Goal: Transaction & Acquisition: Download file/media

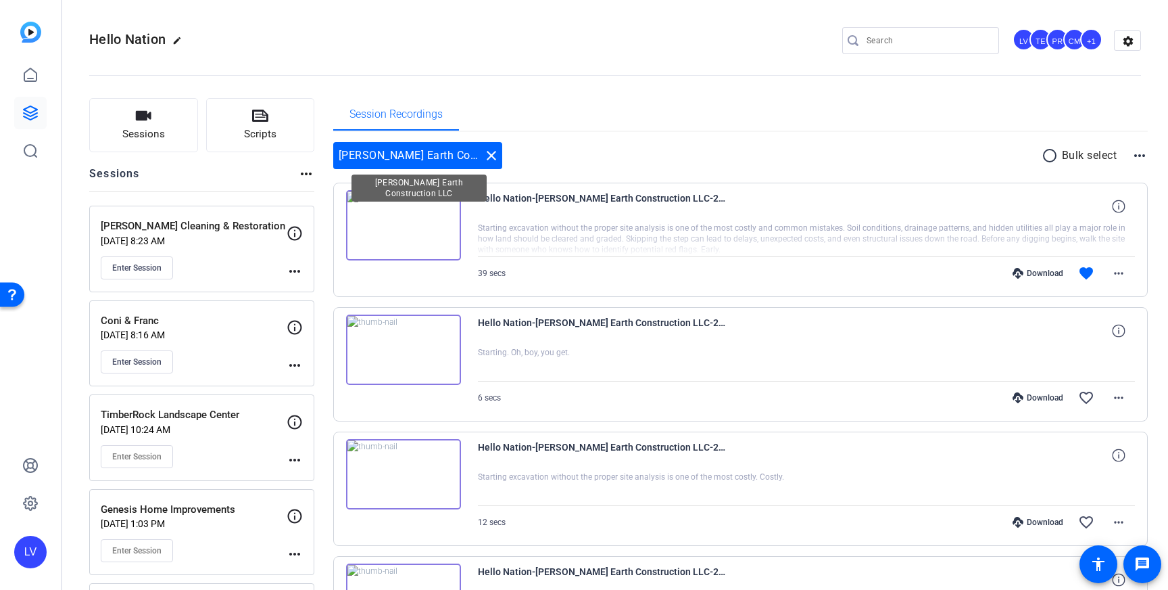
click at [489, 158] on mat-icon "close" at bounding box center [491, 155] width 16 height 16
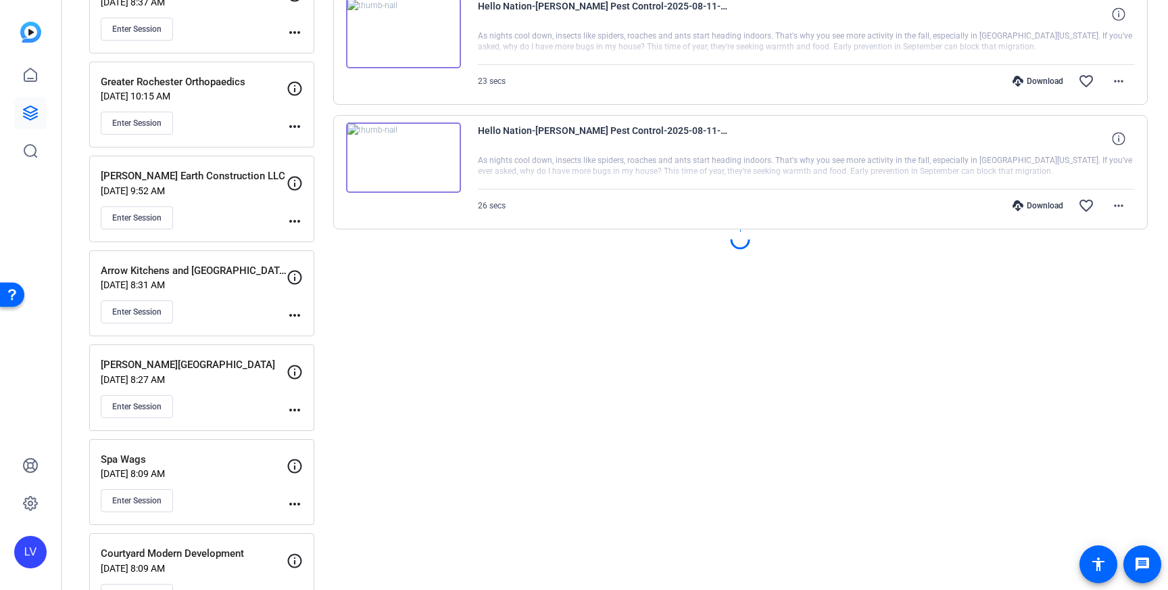
scroll to position [1193, 0]
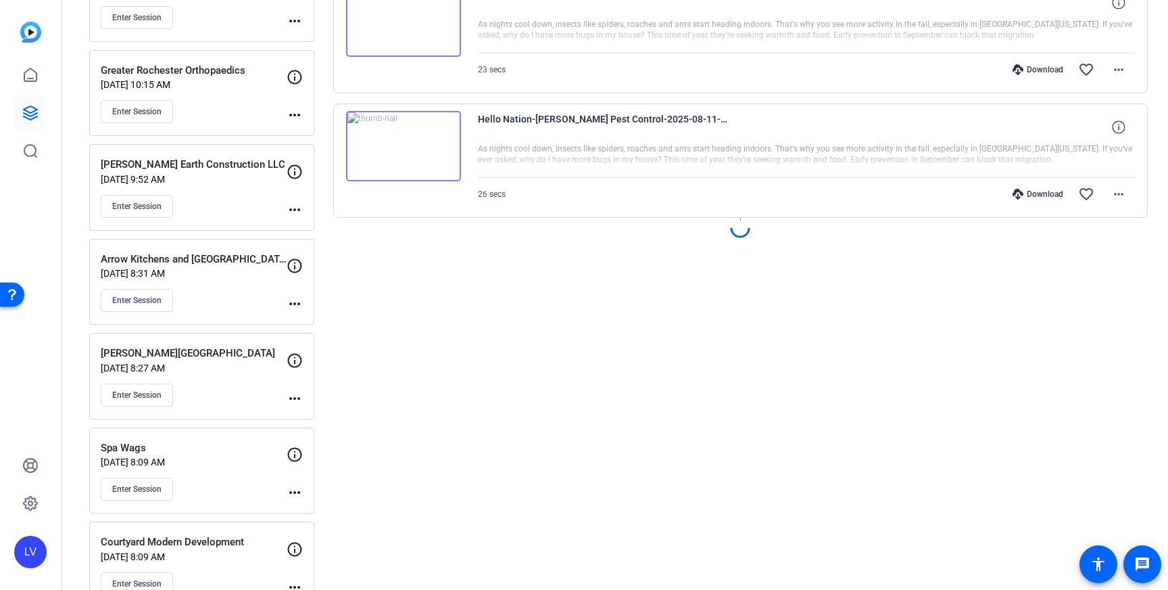
click at [235, 379] on div "[PERSON_NAME][GEOGRAPHIC_DATA] [DATE] 8:27 AM Enter Session" at bounding box center [194, 375] width 186 height 61
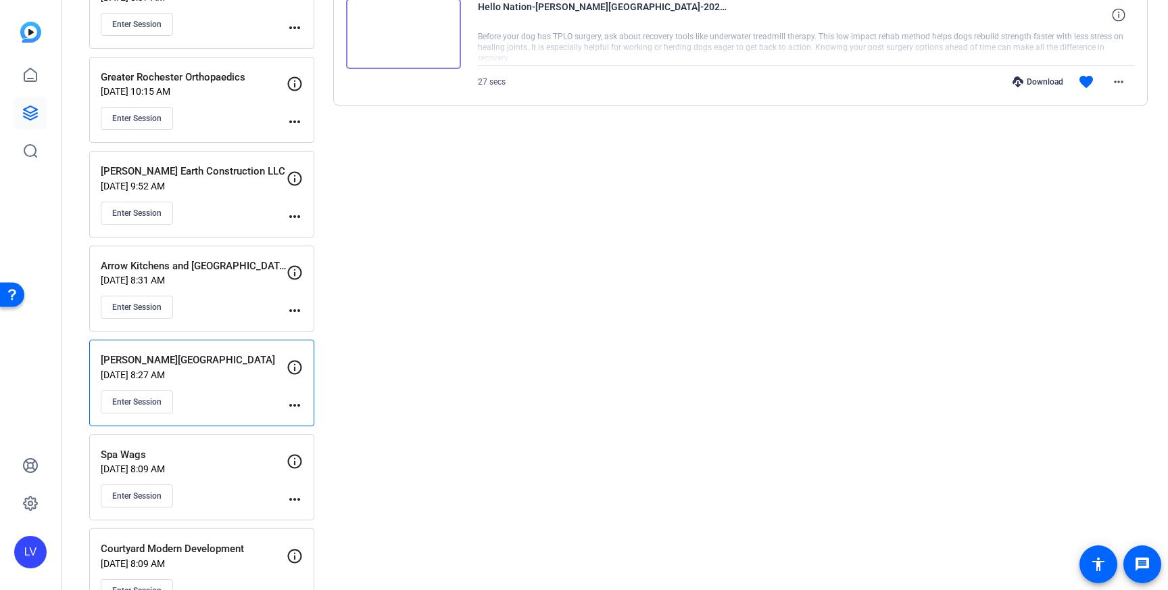
scroll to position [1191, 0]
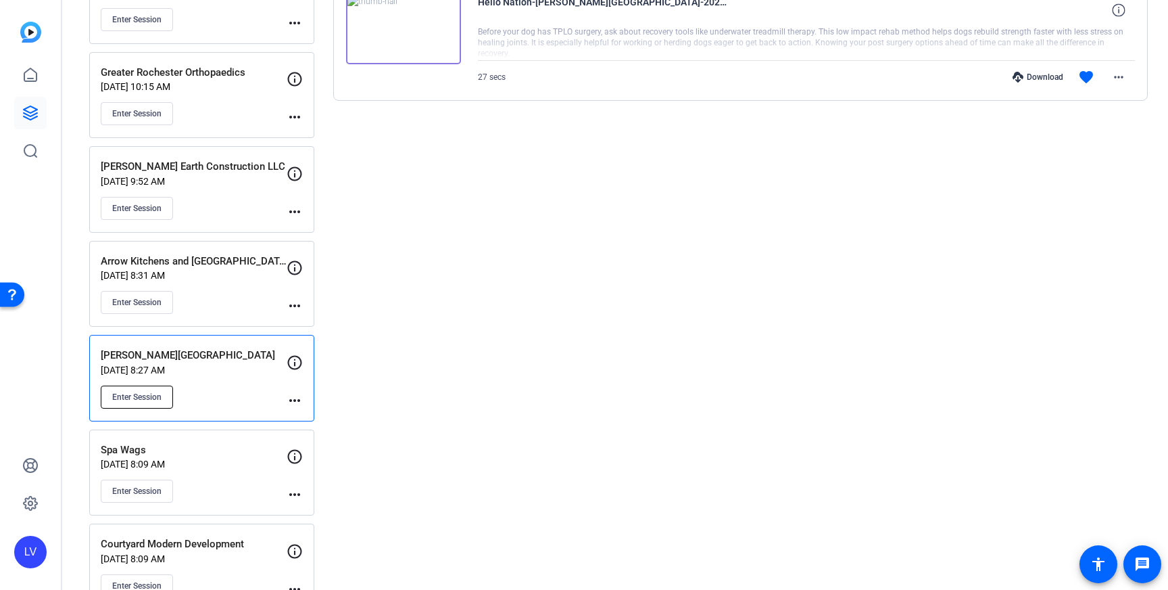
click at [162, 398] on button "Enter Session" at bounding box center [137, 396] width 72 height 23
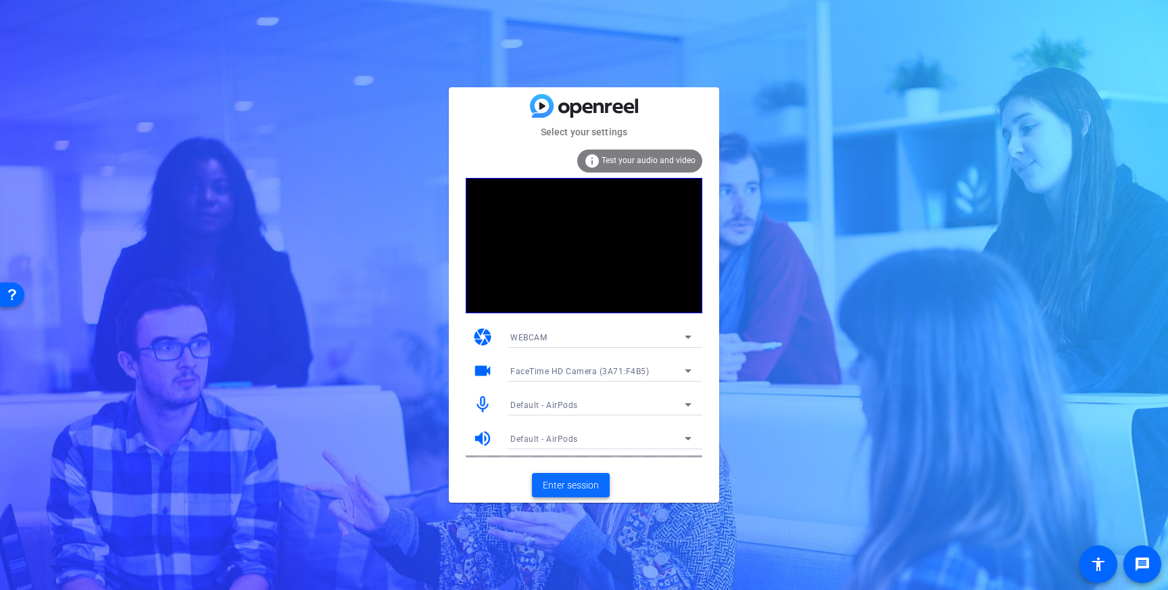
click at [581, 486] on span "Enter session" at bounding box center [571, 485] width 56 height 14
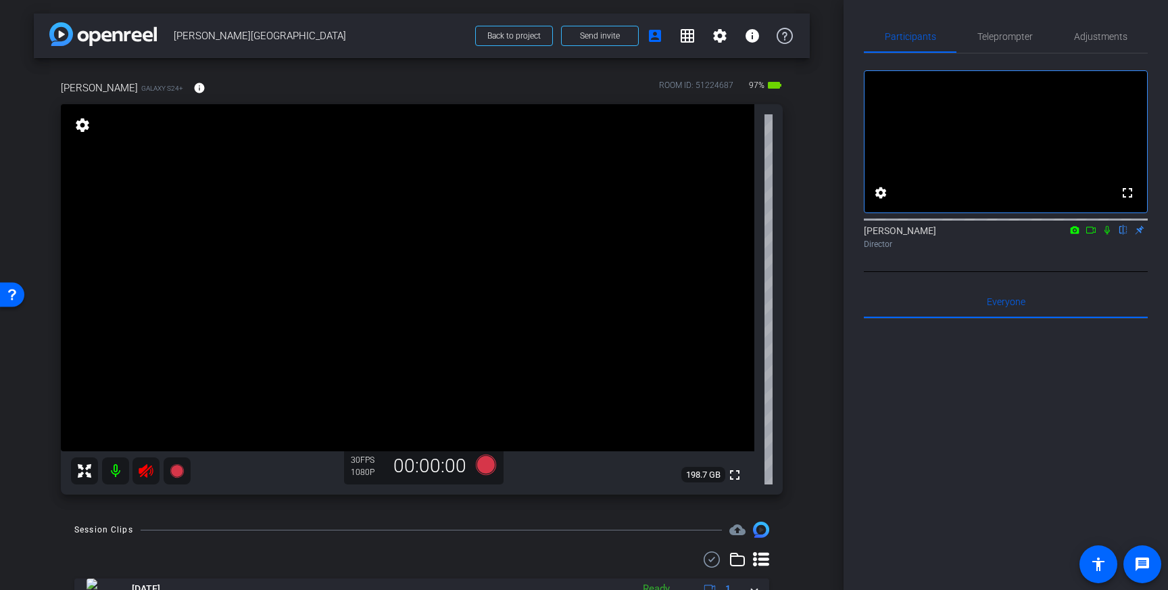
click at [148, 467] on icon at bounding box center [146, 470] width 16 height 16
click at [1073, 36] on div "Adjustments" at bounding box center [1100, 36] width 95 height 32
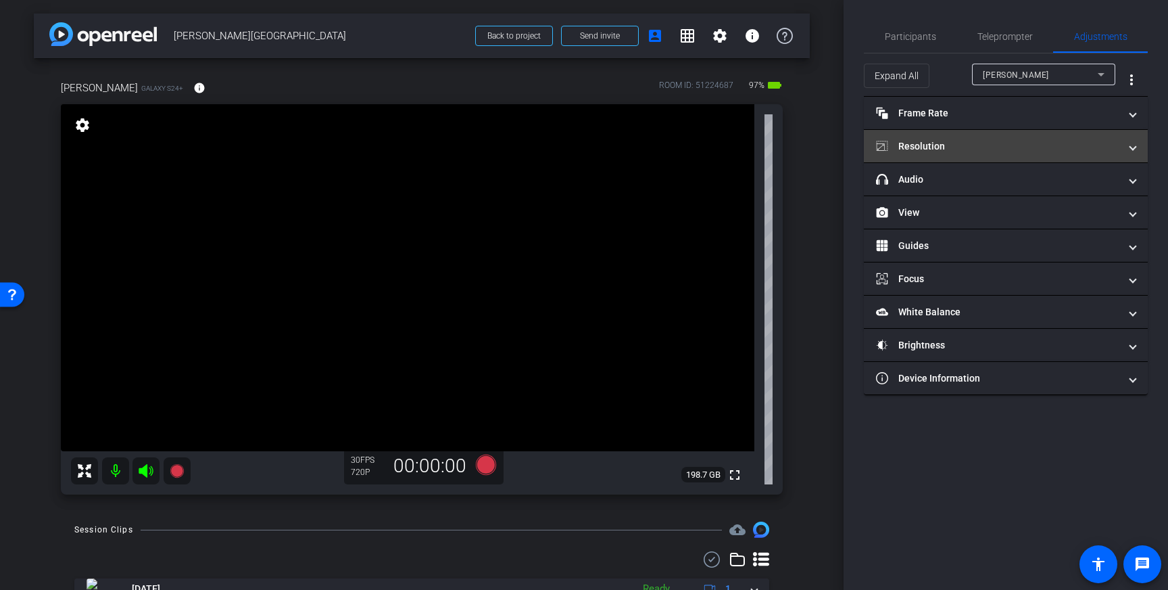
click at [1057, 151] on mat-panel-title "Resolution" at bounding box center [997, 146] width 243 height 14
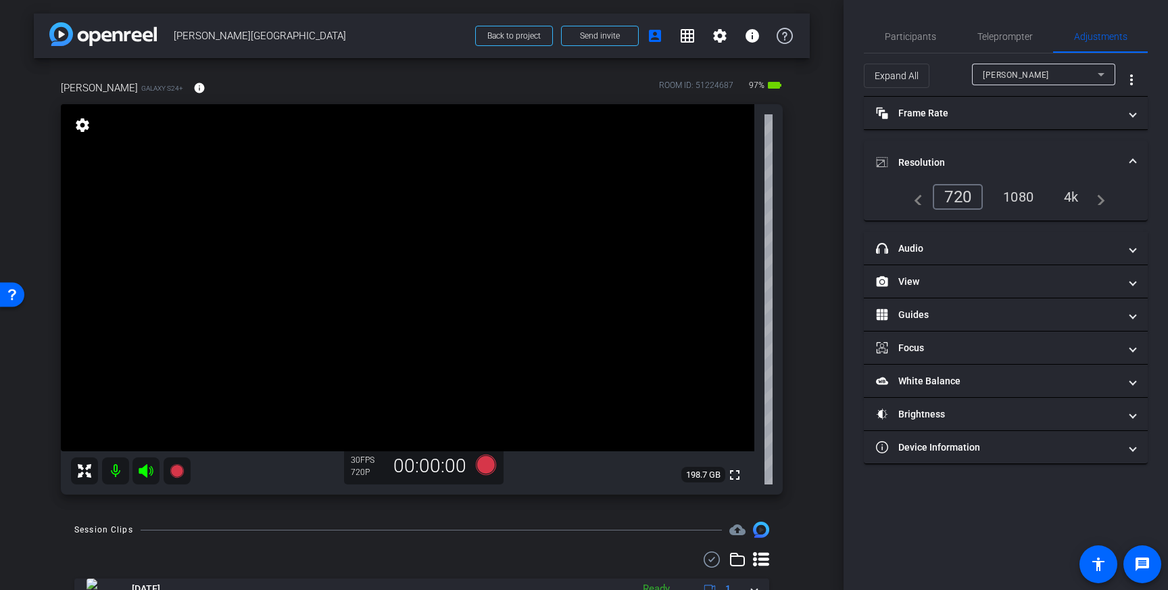
click at [1069, 192] on div "4k" at bounding box center [1071, 196] width 35 height 23
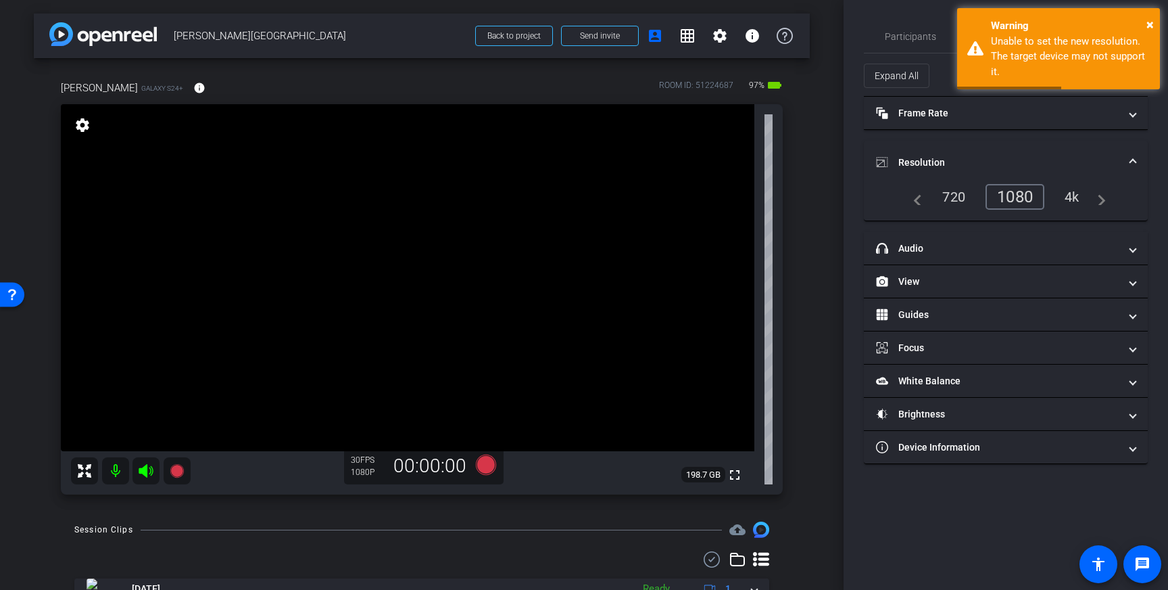
click at [1024, 193] on div "1080" at bounding box center [1015, 197] width 59 height 26
click at [1130, 151] on mat-expansion-panel-header "Resolution" at bounding box center [1006, 162] width 284 height 43
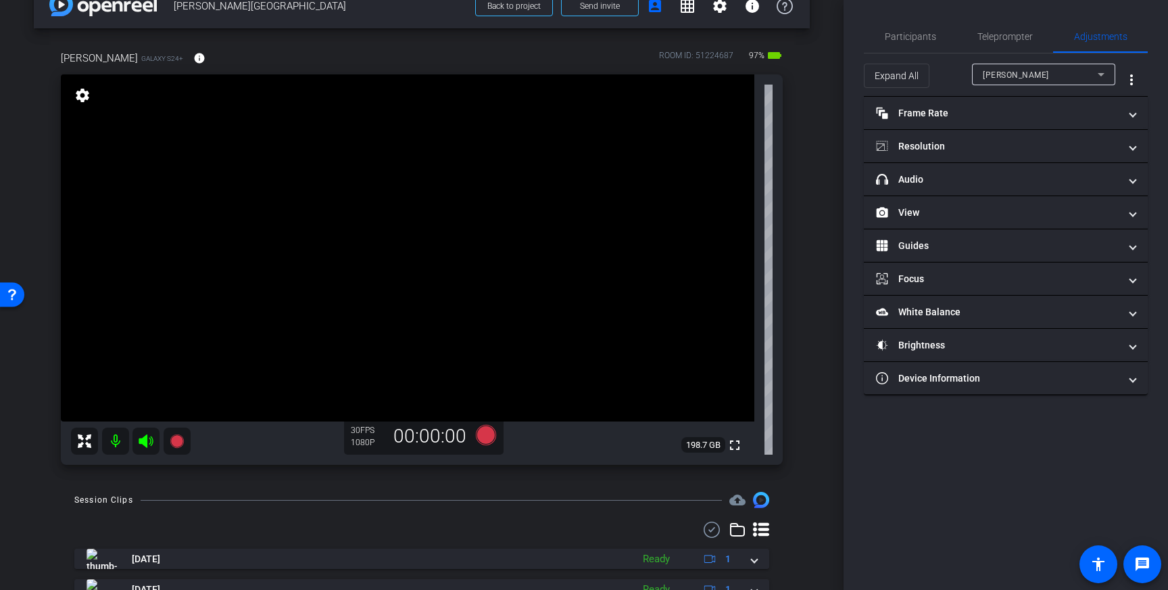
scroll to position [33, 0]
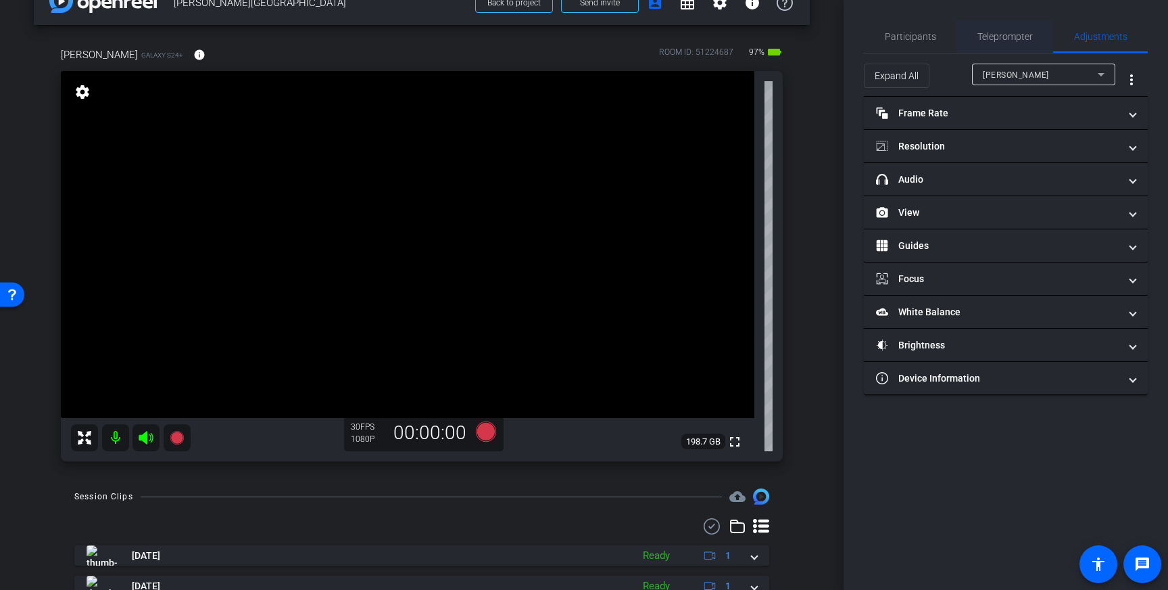
click at [995, 38] on span "Teleprompter" at bounding box center [1005, 36] width 55 height 9
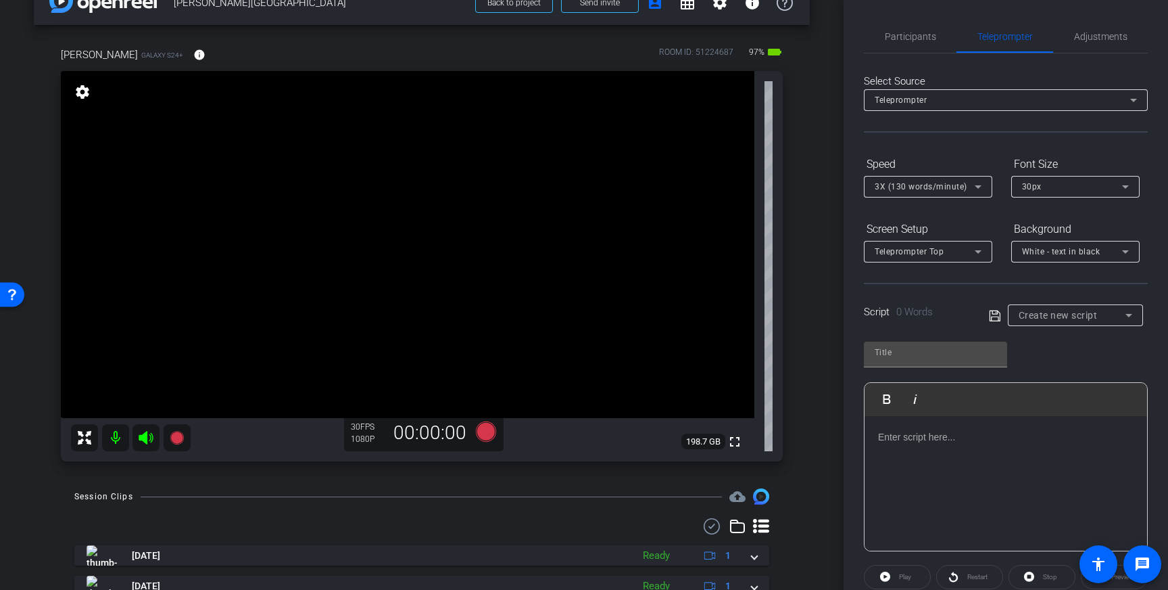
click at [949, 456] on div at bounding box center [1006, 483] width 283 height 135
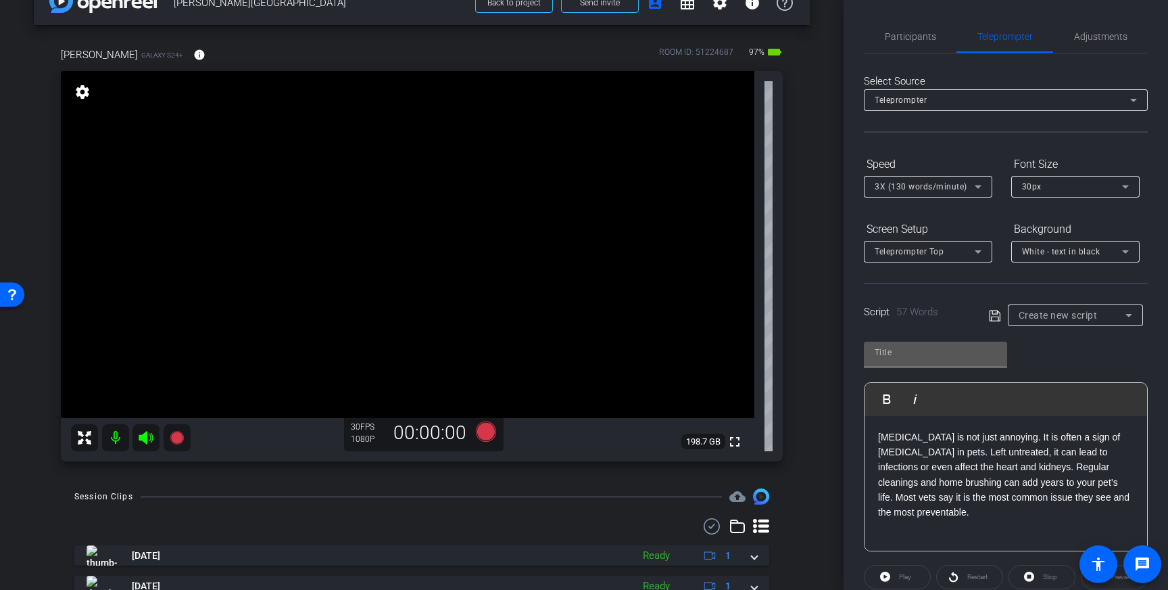
click at [921, 354] on input "text" at bounding box center [936, 352] width 122 height 16
type input "BeeBout"
click at [992, 316] on icon at bounding box center [994, 315] width 11 height 11
click at [907, 39] on span "Participants" at bounding box center [910, 36] width 51 height 9
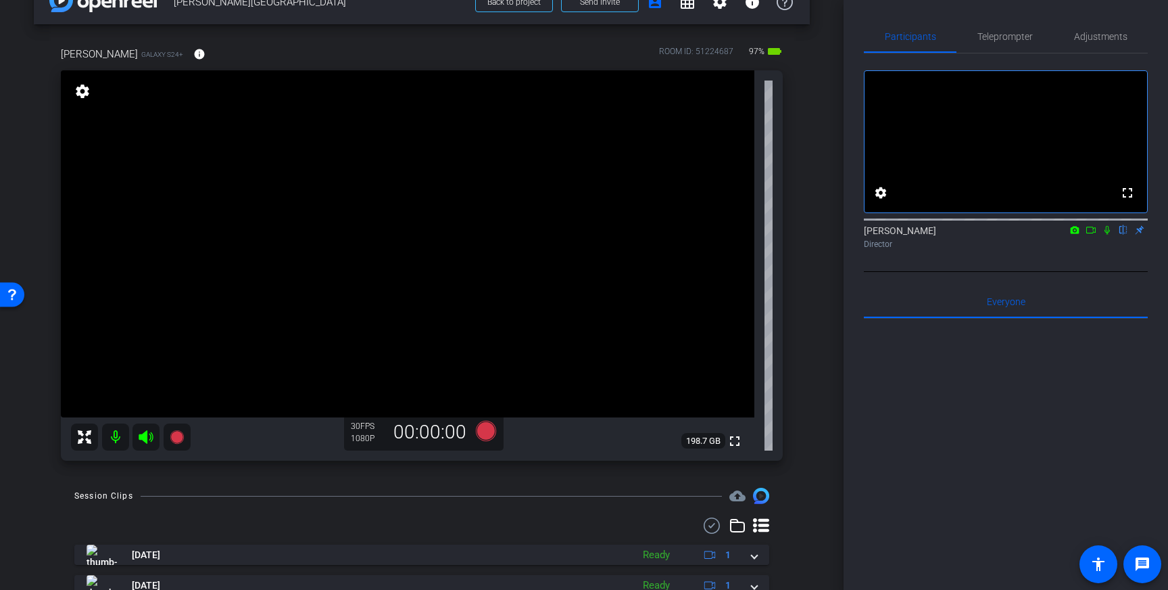
scroll to position [37, 0]
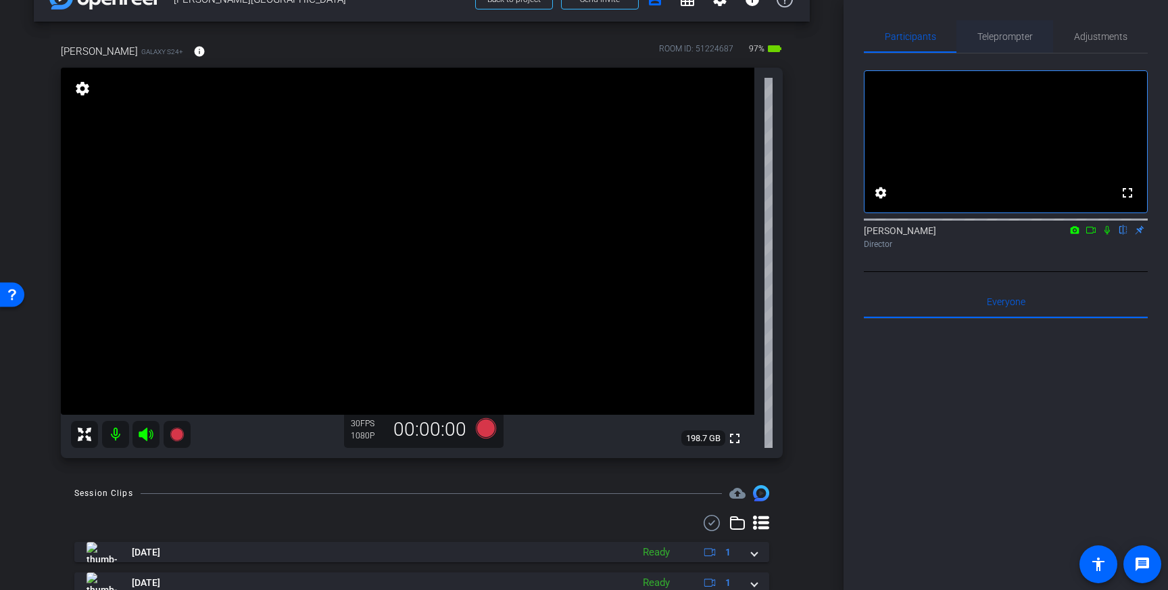
click at [988, 41] on span "Teleprompter" at bounding box center [1005, 36] width 55 height 9
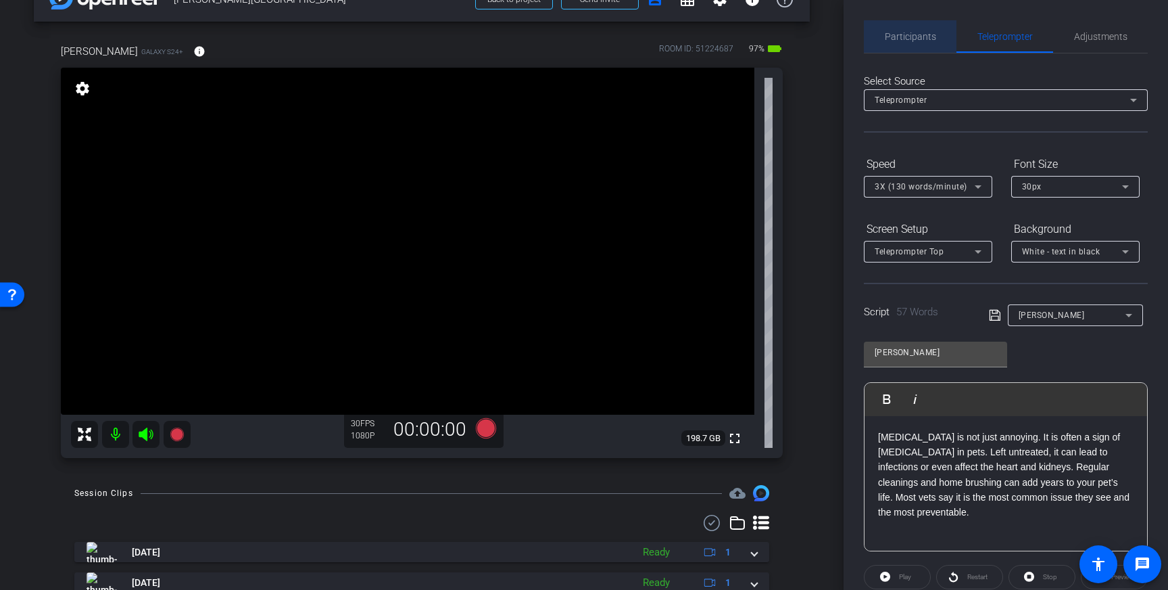
click at [917, 42] on span "Participants" at bounding box center [910, 36] width 51 height 32
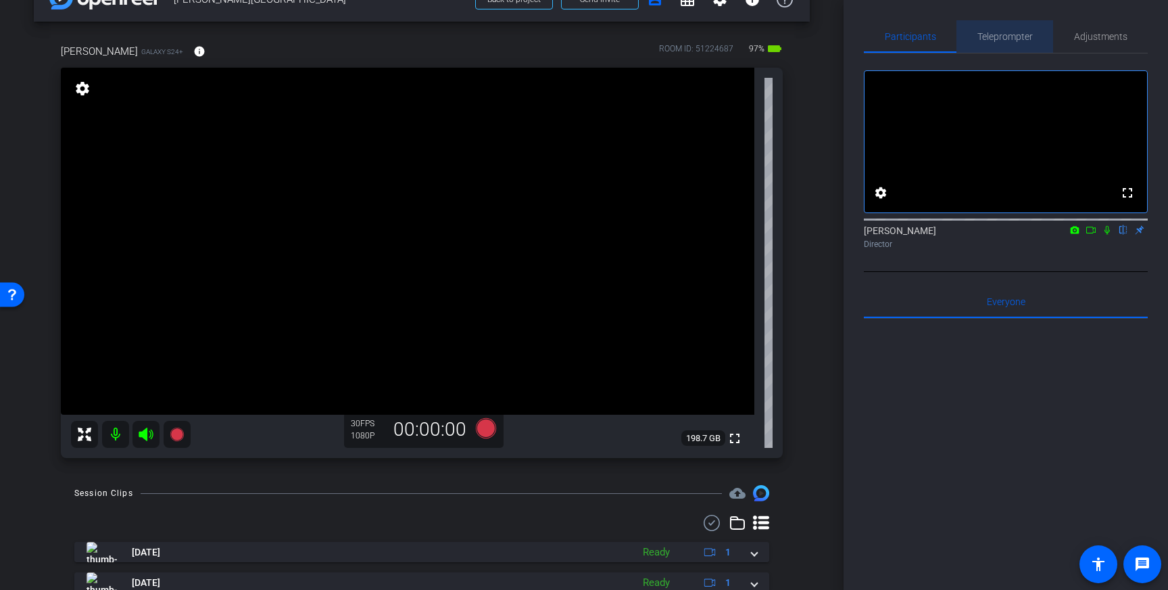
click at [1009, 32] on span "Teleprompter" at bounding box center [1005, 36] width 55 height 9
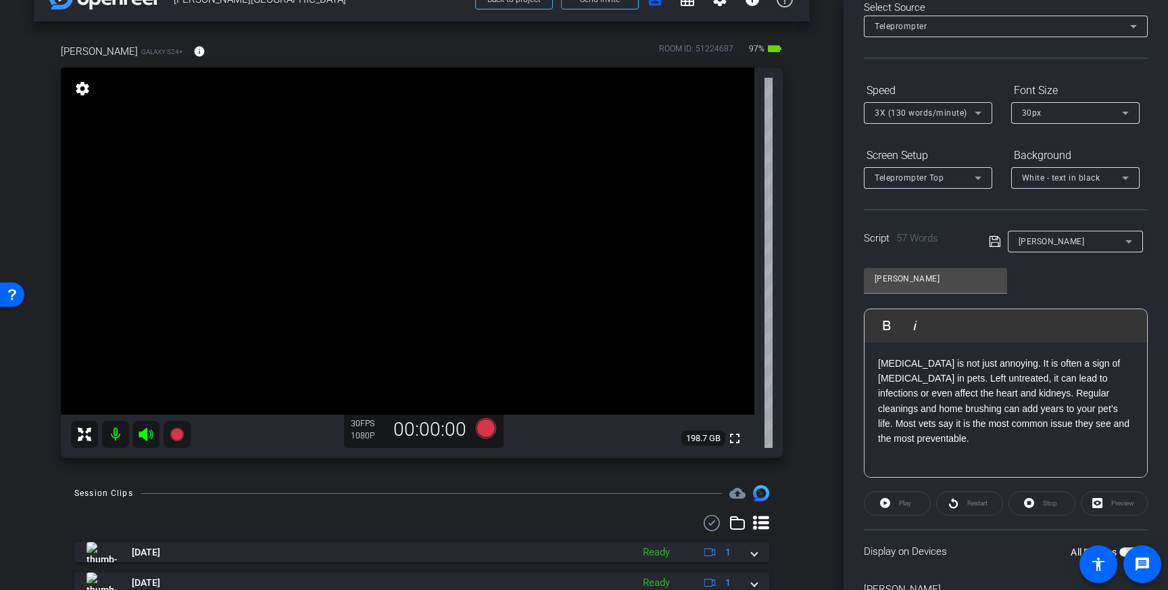
scroll to position [93, 0]
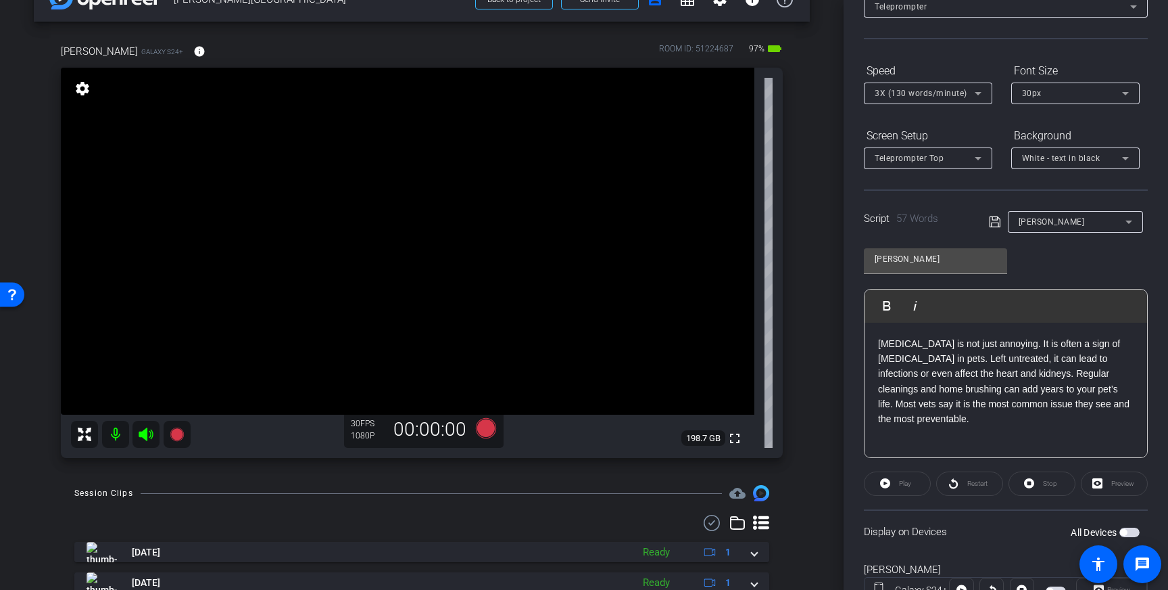
drag, startPoint x: 1125, startPoint y: 530, endPoint x: 1138, endPoint y: 537, distance: 14.8
click at [1125, 530] on span "button" at bounding box center [1123, 532] width 7 height 7
click at [947, 358] on p "Bad breath is not just annoying. It is often a sign of dental disease in pets. …" at bounding box center [1006, 380] width 256 height 91
click at [1021, 358] on p "Bad breath is not just annoying. It is often a sign of dental disease in pets. …" at bounding box center [1006, 380] width 256 height 91
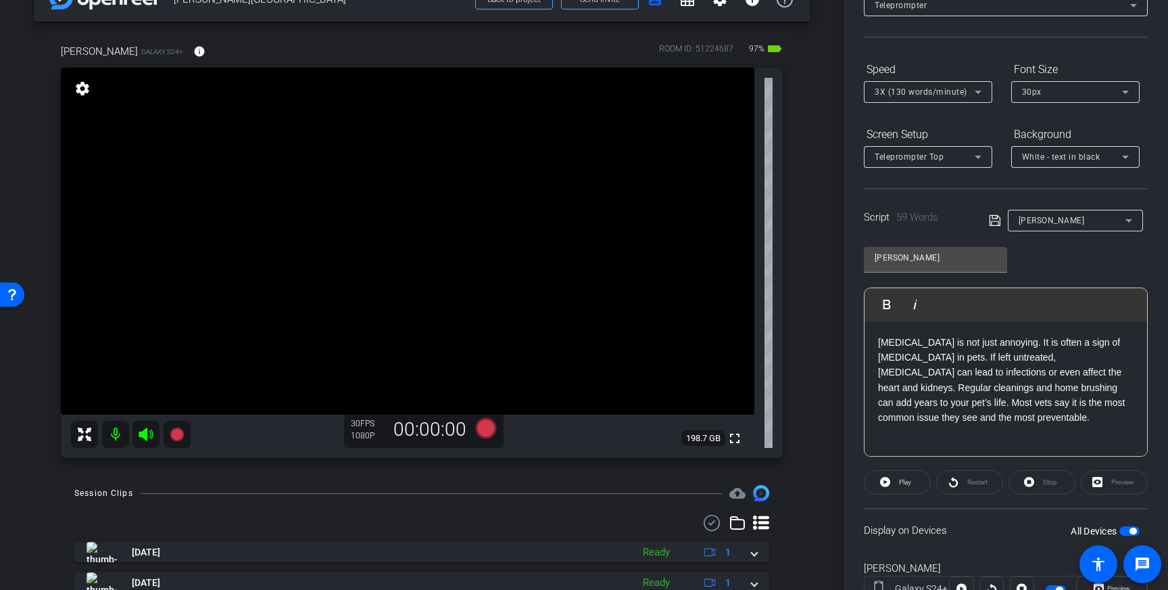
click at [878, 387] on div "Bad breath is not just annoying. It is often a sign of dental disease in pets. …" at bounding box center [1006, 388] width 283 height 135
drag, startPoint x: 963, startPoint y: 404, endPoint x: 974, endPoint y: 405, distance: 11.5
click at [974, 405] on p "Bad breath is not just annoying. It is often a sign of dental disease in pets. …" at bounding box center [1006, 380] width 256 height 91
click at [934, 421] on p "Bad breath is not just annoying. It is often a sign of dental disease in pets. …" at bounding box center [1006, 388] width 256 height 106
click at [996, 215] on icon at bounding box center [994, 220] width 11 height 11
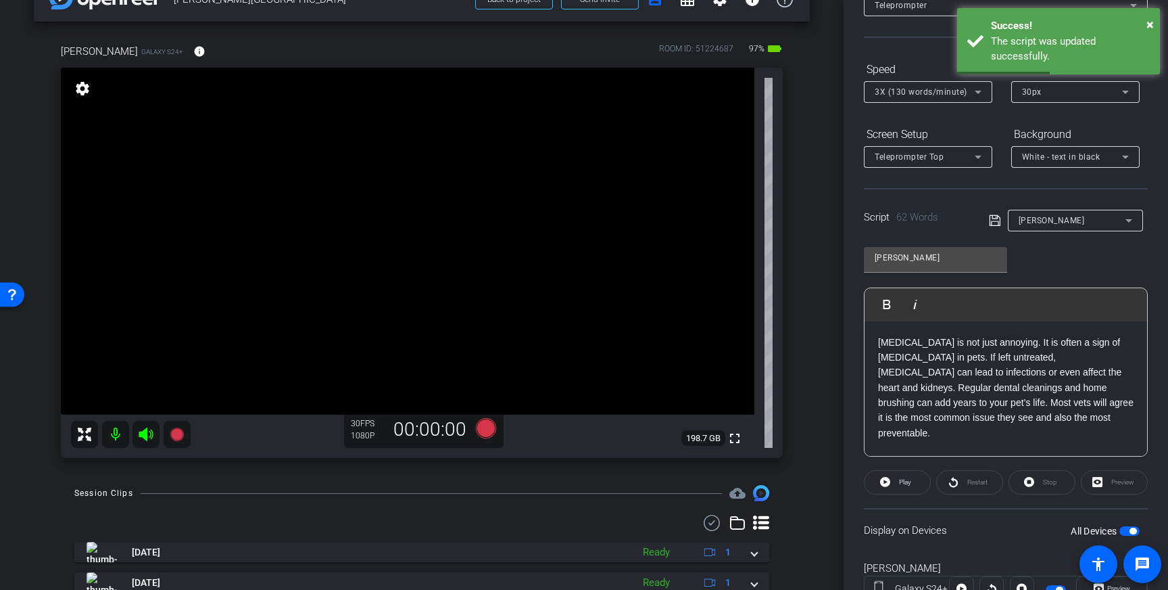
click at [1124, 531] on span "button" at bounding box center [1130, 530] width 20 height 9
click at [1124, 531] on span "button" at bounding box center [1123, 530] width 7 height 7
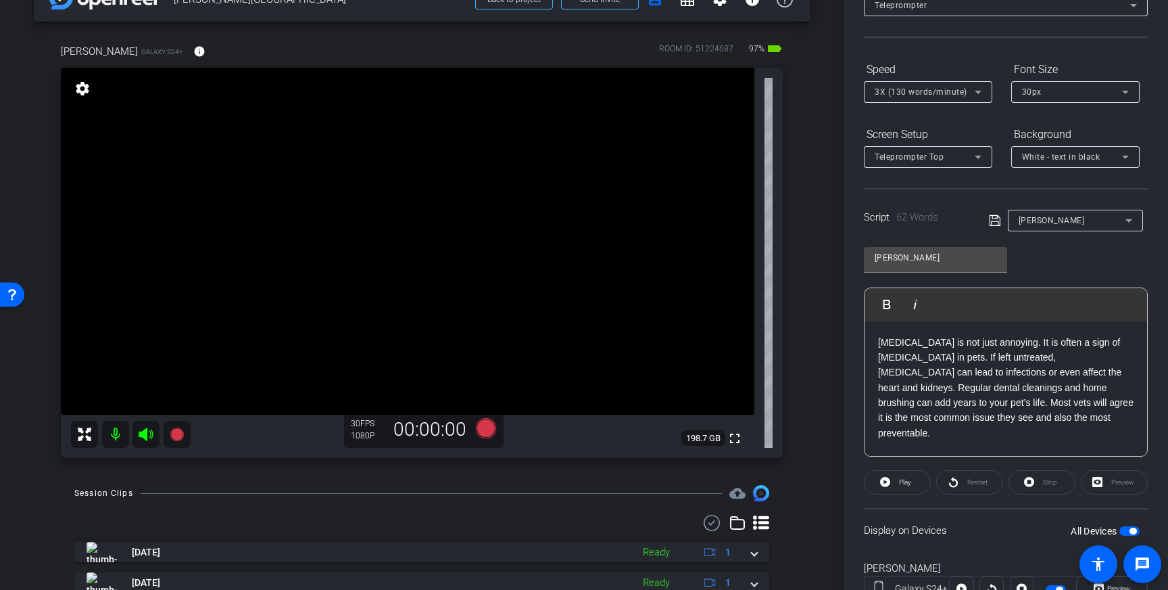
click at [991, 220] on icon at bounding box center [995, 220] width 12 height 16
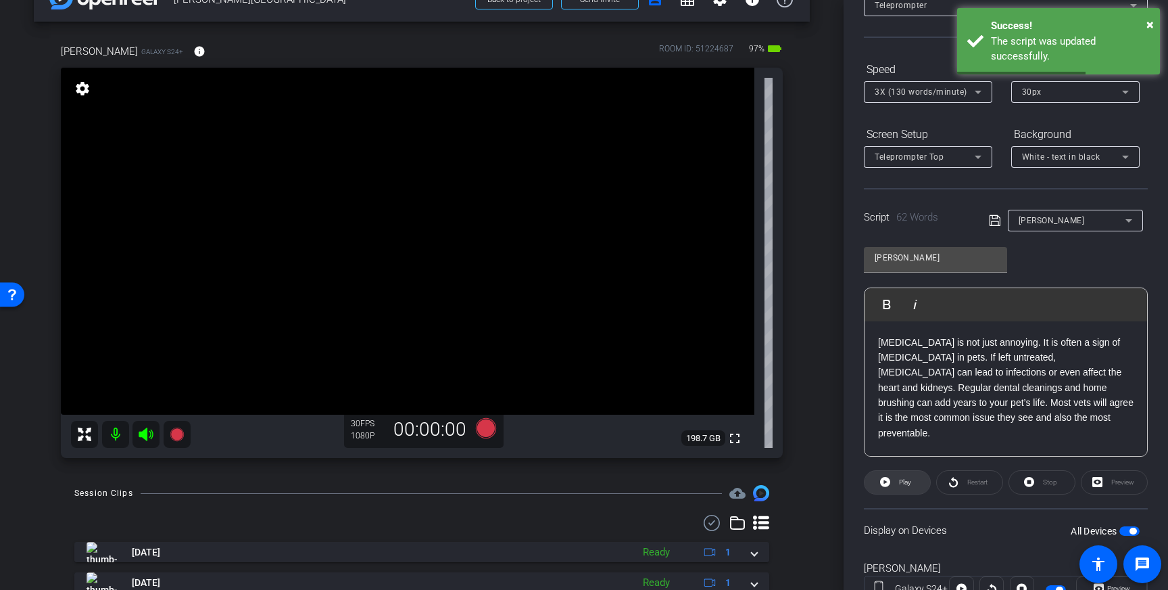
click at [887, 487] on icon at bounding box center [885, 481] width 10 height 17
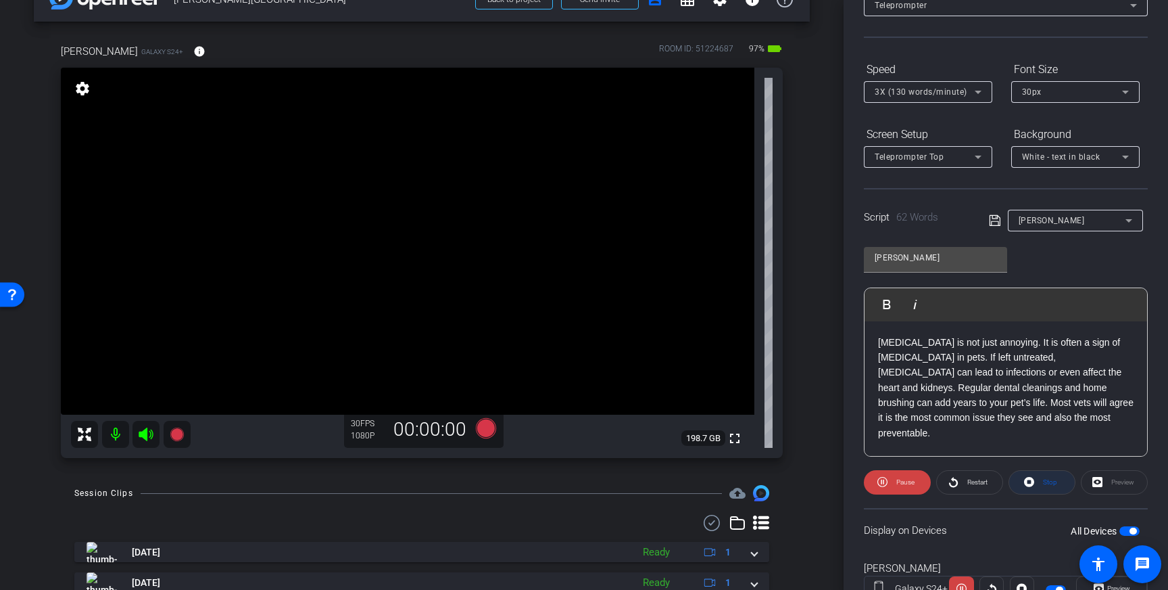
click at [1045, 485] on span "Stop" at bounding box center [1049, 482] width 18 height 19
click at [1128, 530] on span "button" at bounding box center [1130, 530] width 20 height 9
click at [480, 427] on icon at bounding box center [486, 428] width 20 height 20
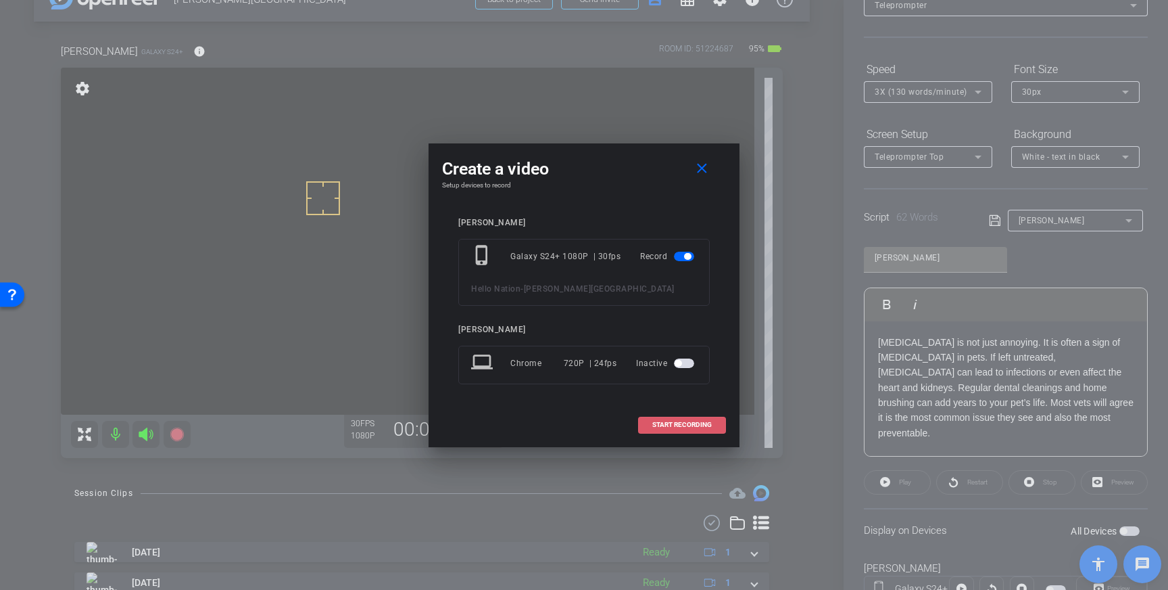
click at [696, 421] on span "START RECORDING" at bounding box center [681, 424] width 59 height 7
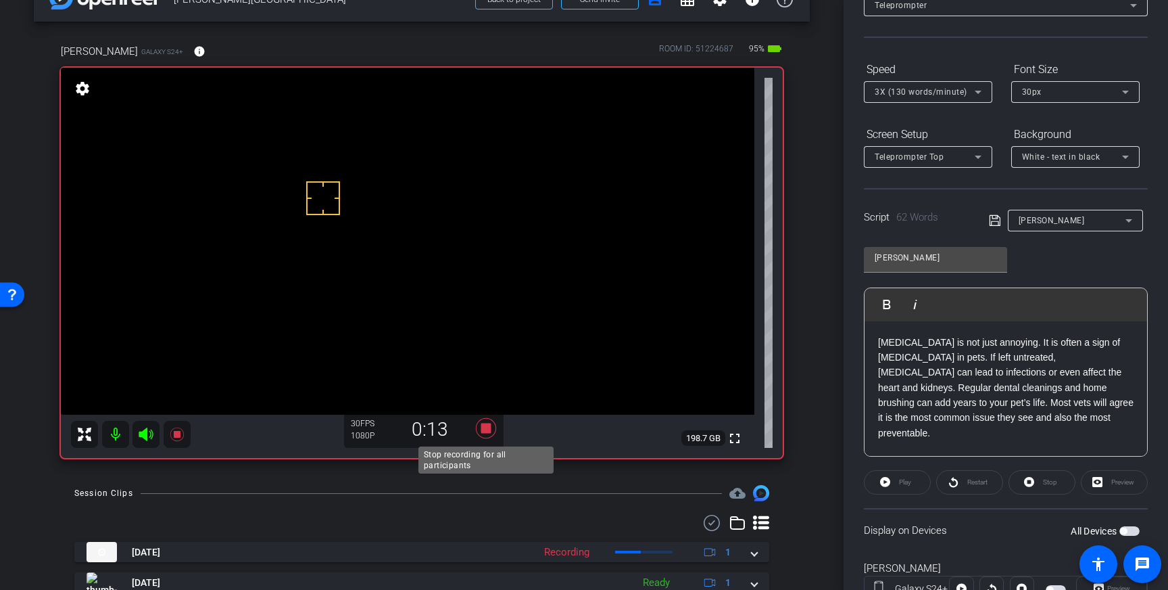
click at [487, 430] on icon at bounding box center [486, 428] width 20 height 20
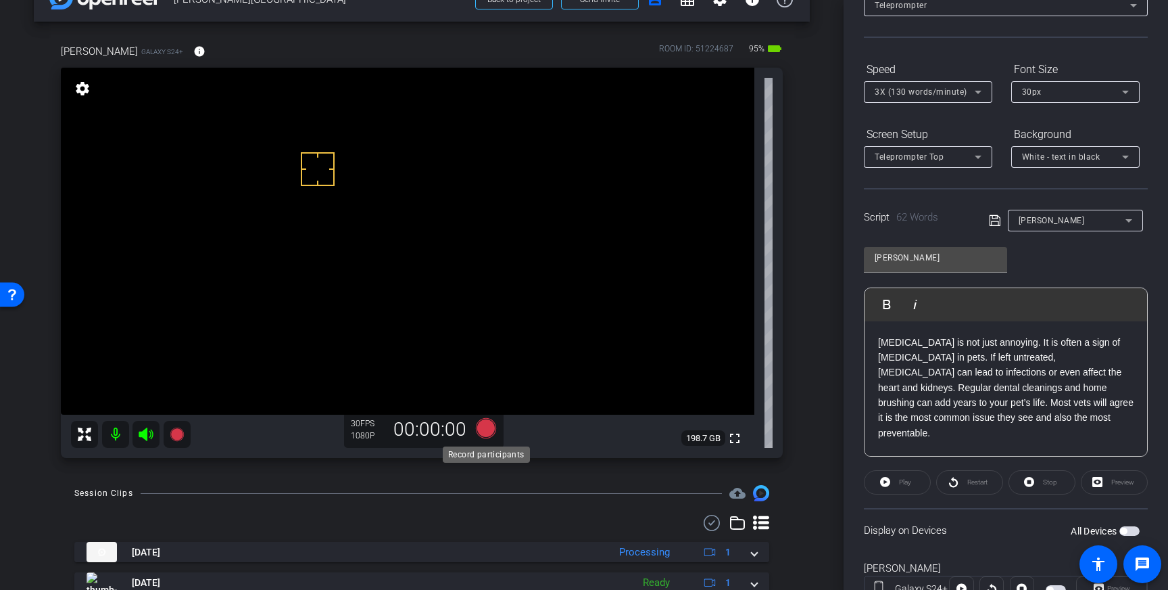
click at [489, 427] on icon at bounding box center [486, 428] width 20 height 20
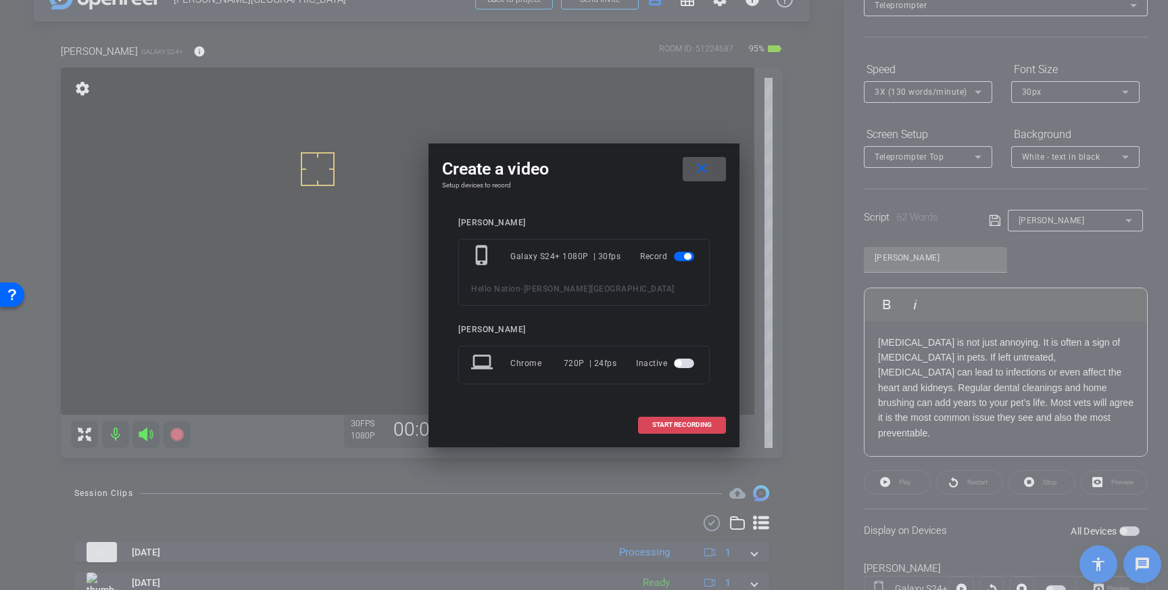
click at [677, 428] on span "START RECORDING" at bounding box center [681, 424] width 59 height 7
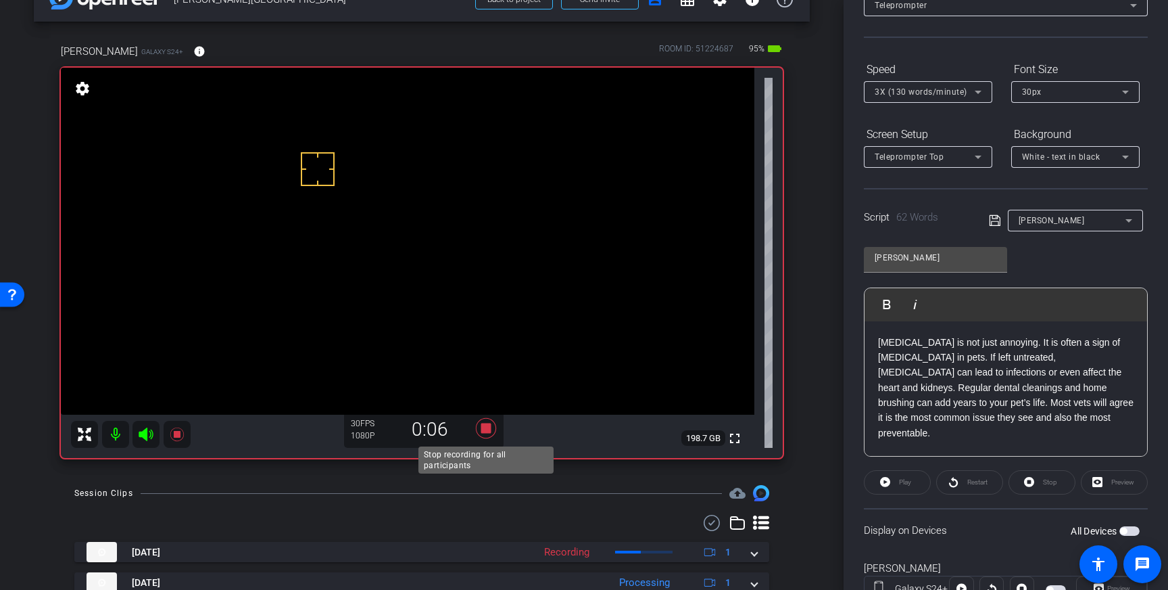
click at [488, 433] on icon at bounding box center [486, 428] width 20 height 20
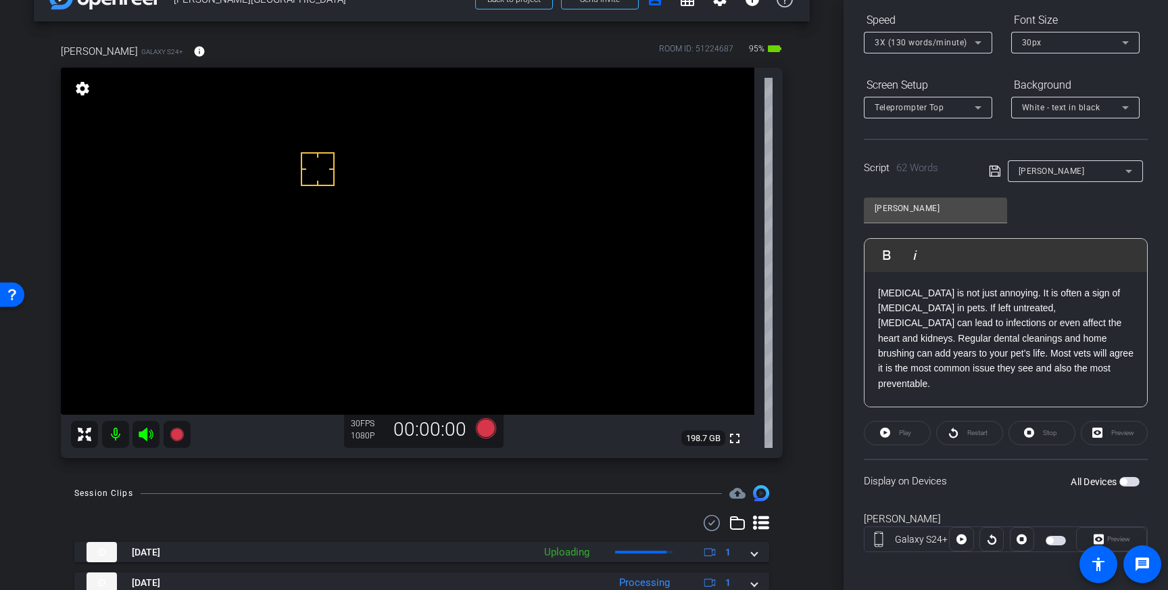
scroll to position [149, 0]
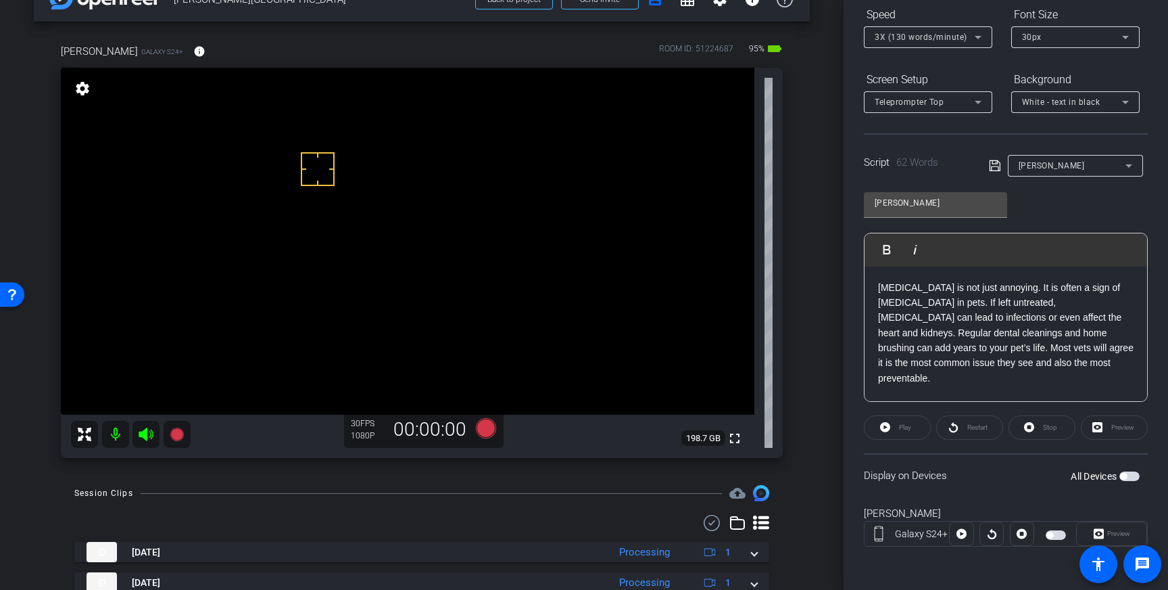
drag, startPoint x: 1128, startPoint y: 476, endPoint x: 1149, endPoint y: 504, distance: 35.3
click at [1128, 477] on span "button" at bounding box center [1130, 475] width 20 height 9
drag, startPoint x: 288, startPoint y: 162, endPoint x: 316, endPoint y: 193, distance: 42.6
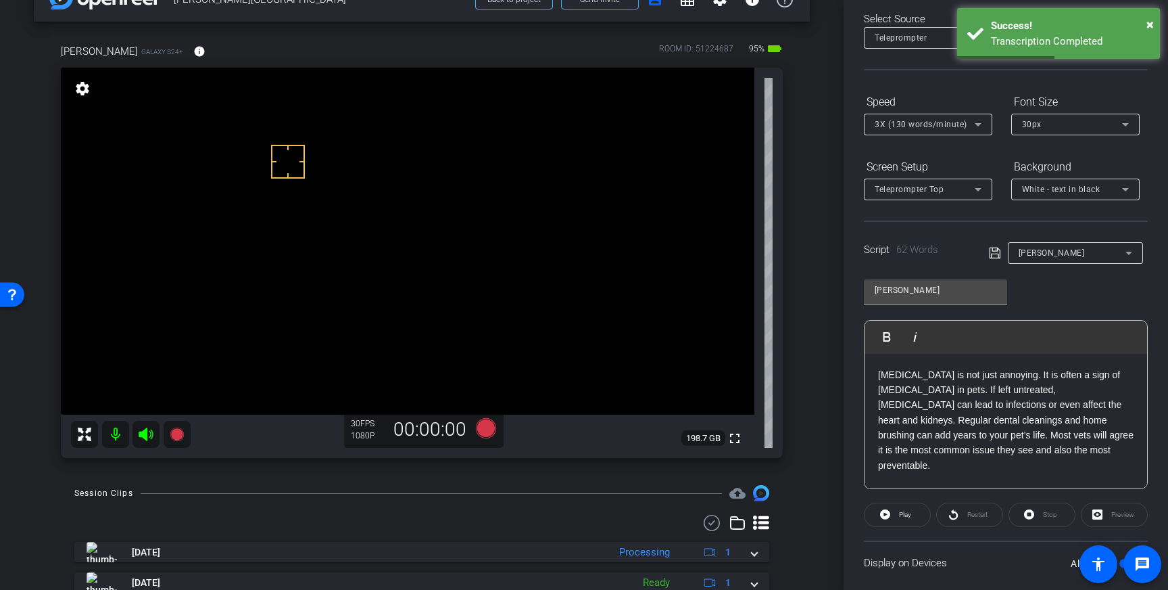
scroll to position [0, 0]
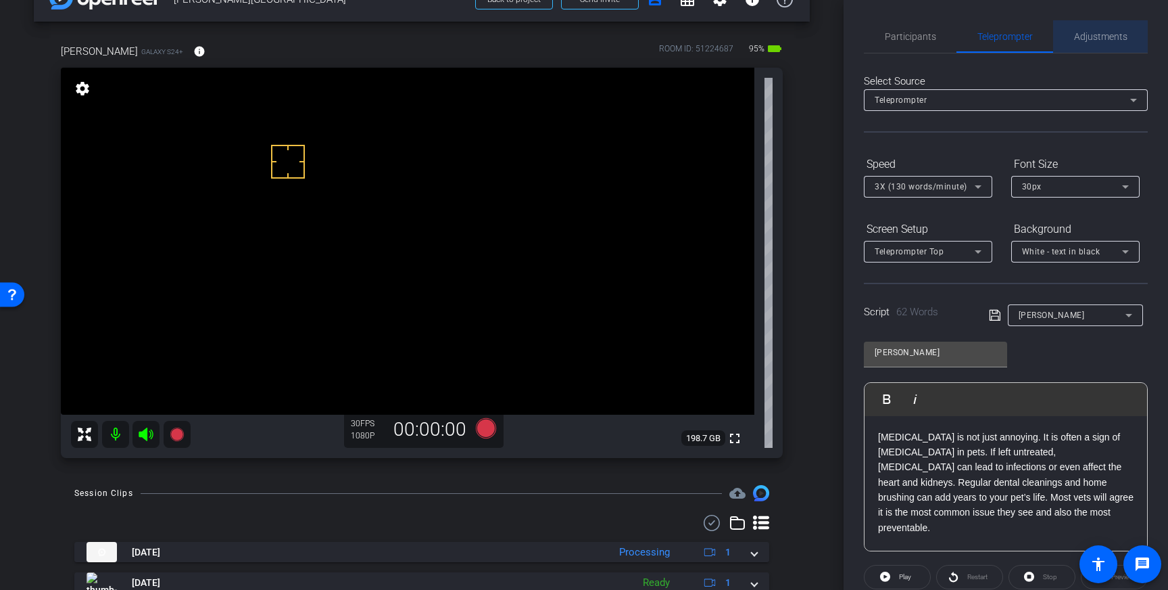
click at [1111, 40] on span "Adjustments" at bounding box center [1100, 36] width 53 height 9
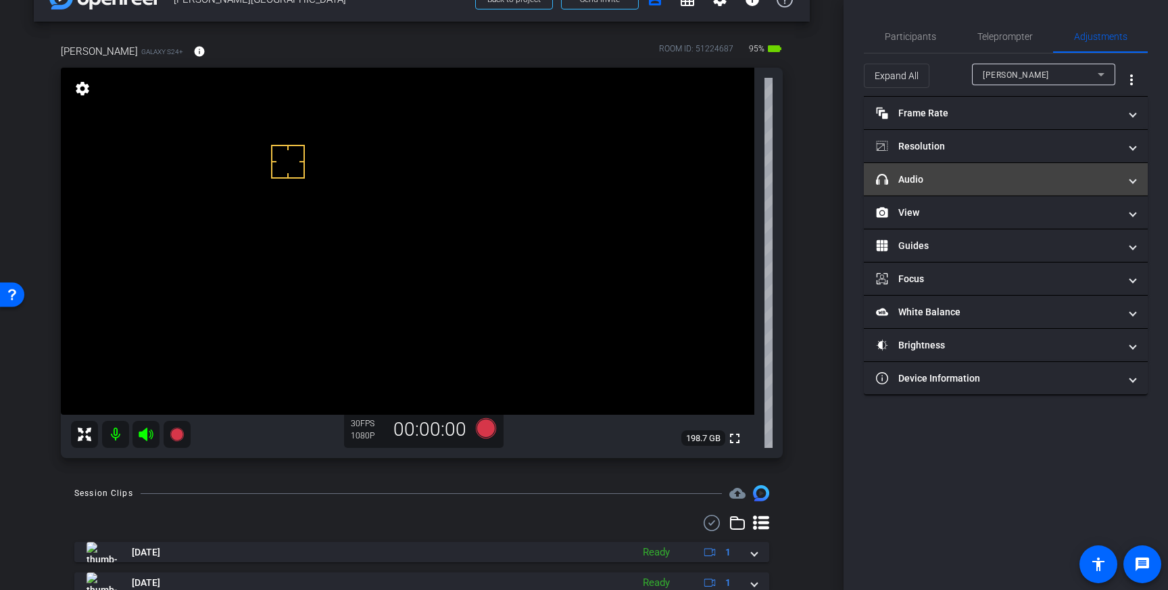
click at [1109, 181] on mat-panel-title "headphone icon Audio" at bounding box center [997, 179] width 243 height 14
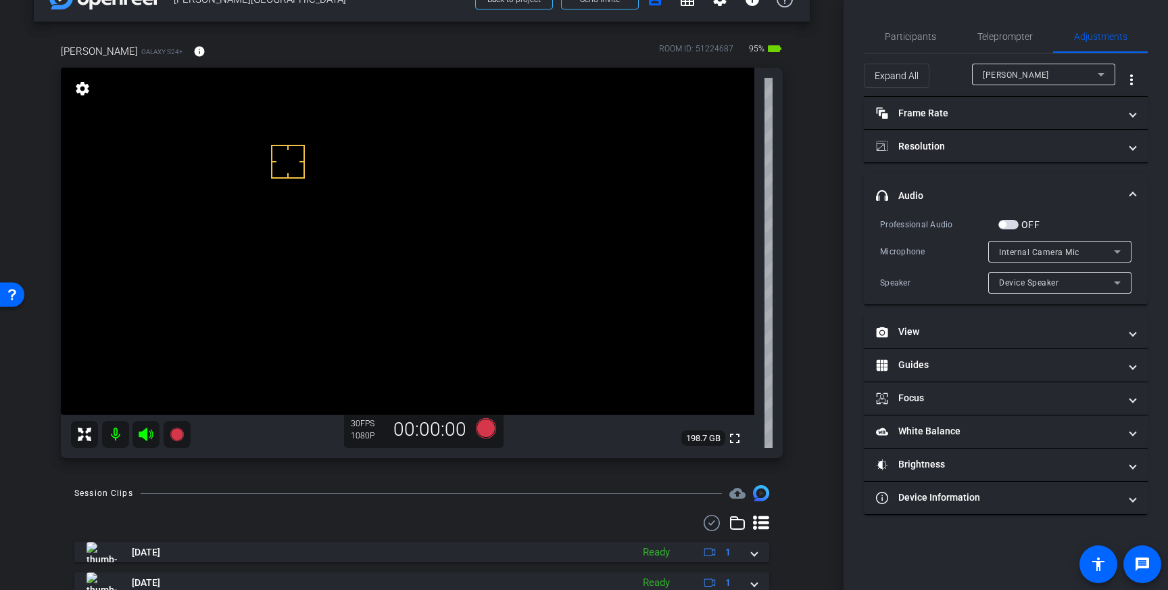
click at [1011, 225] on span "button" at bounding box center [1009, 224] width 20 height 9
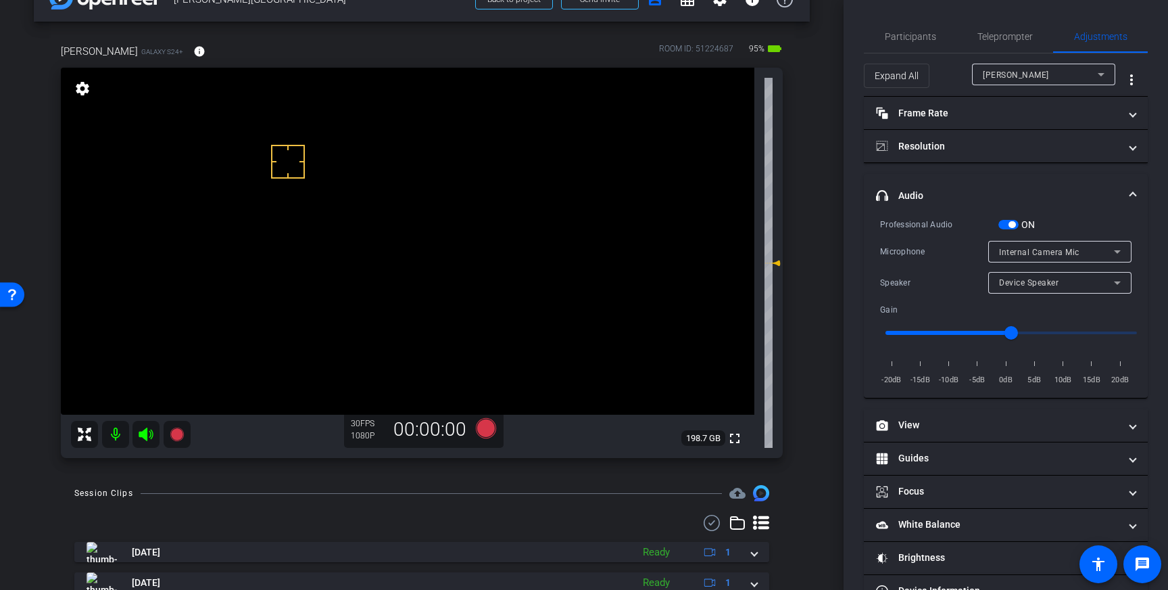
click at [1117, 254] on icon at bounding box center [1117, 251] width 16 height 16
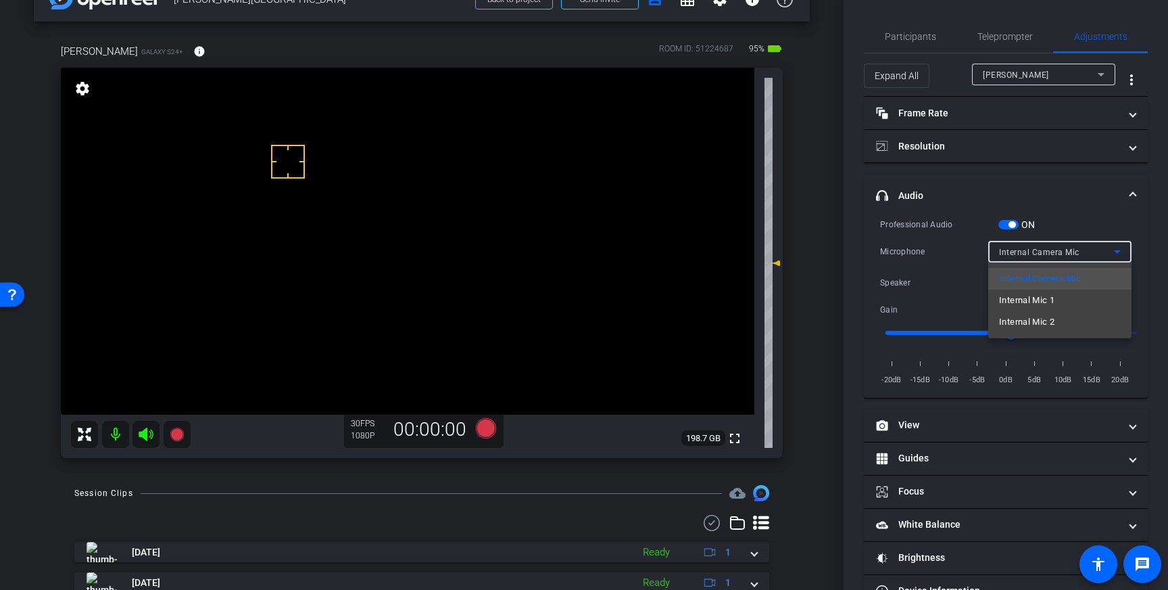
click at [1074, 301] on mat-option "Internal Mic 1" at bounding box center [1059, 300] width 143 height 22
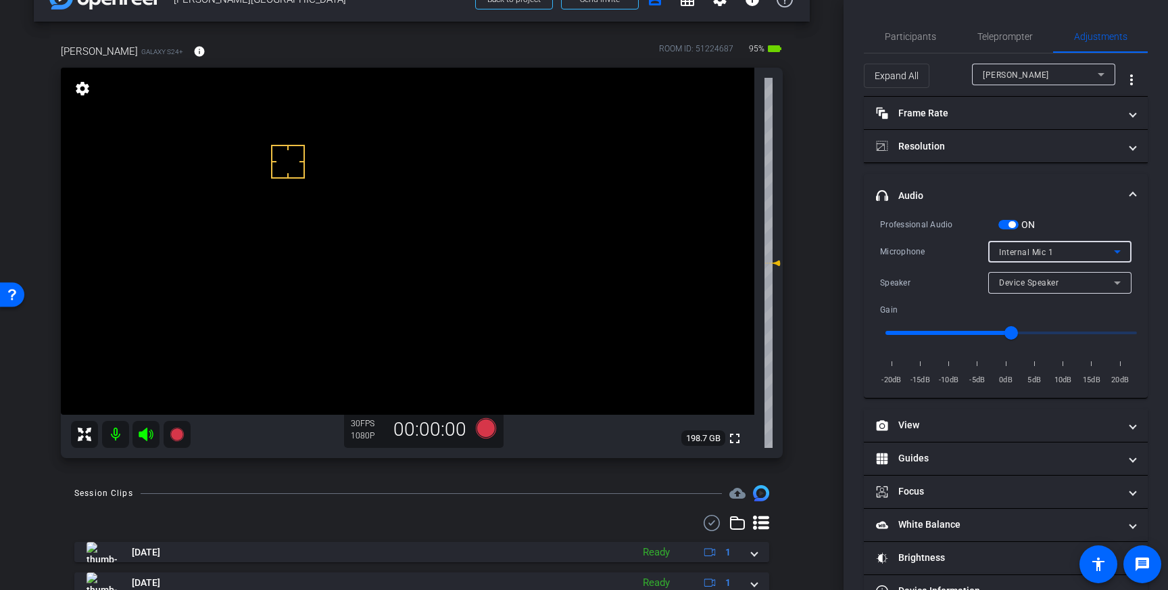
click at [995, 26] on span "Teleprompter" at bounding box center [1005, 36] width 55 height 32
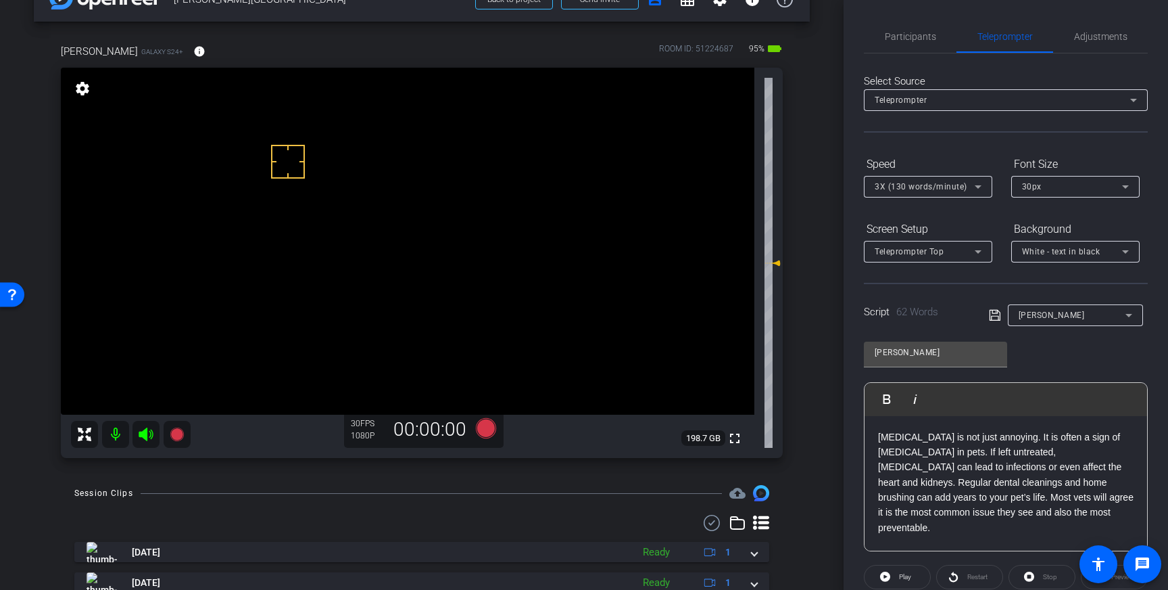
drag, startPoint x: 316, startPoint y: 183, endPoint x: 321, endPoint y: 177, distance: 7.2
click at [484, 432] on icon at bounding box center [486, 428] width 20 height 20
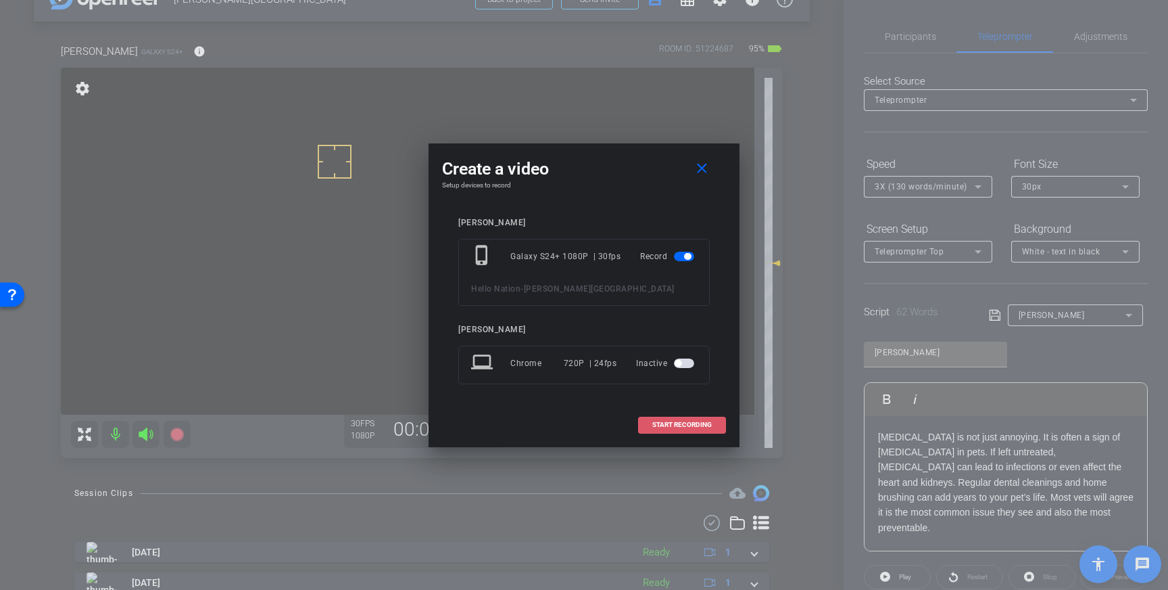
drag, startPoint x: 680, startPoint y: 429, endPoint x: 723, endPoint y: 417, distance: 44.3
click at [680, 429] on span at bounding box center [682, 424] width 87 height 32
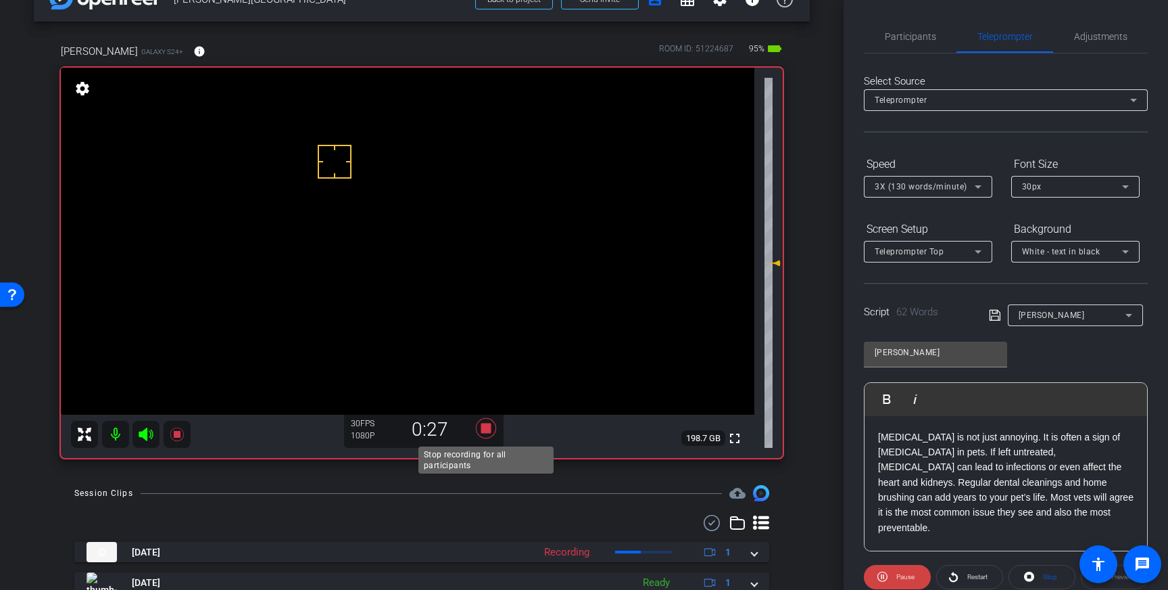
click at [490, 431] on icon at bounding box center [486, 428] width 20 height 20
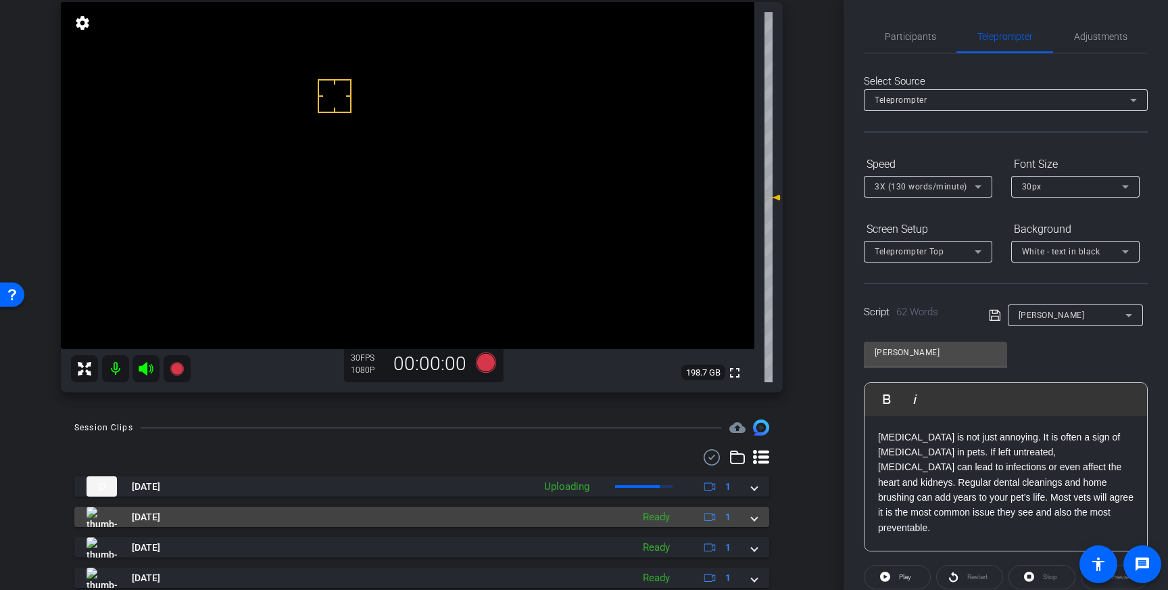
scroll to position [105, 0]
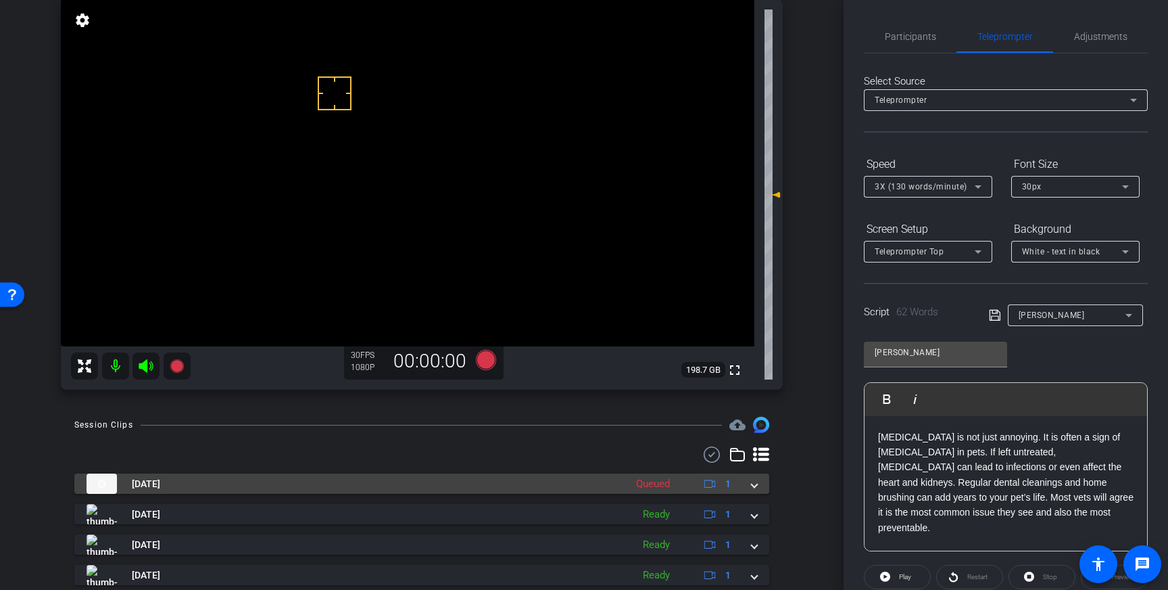
click at [752, 488] on span at bounding box center [754, 484] width 5 height 14
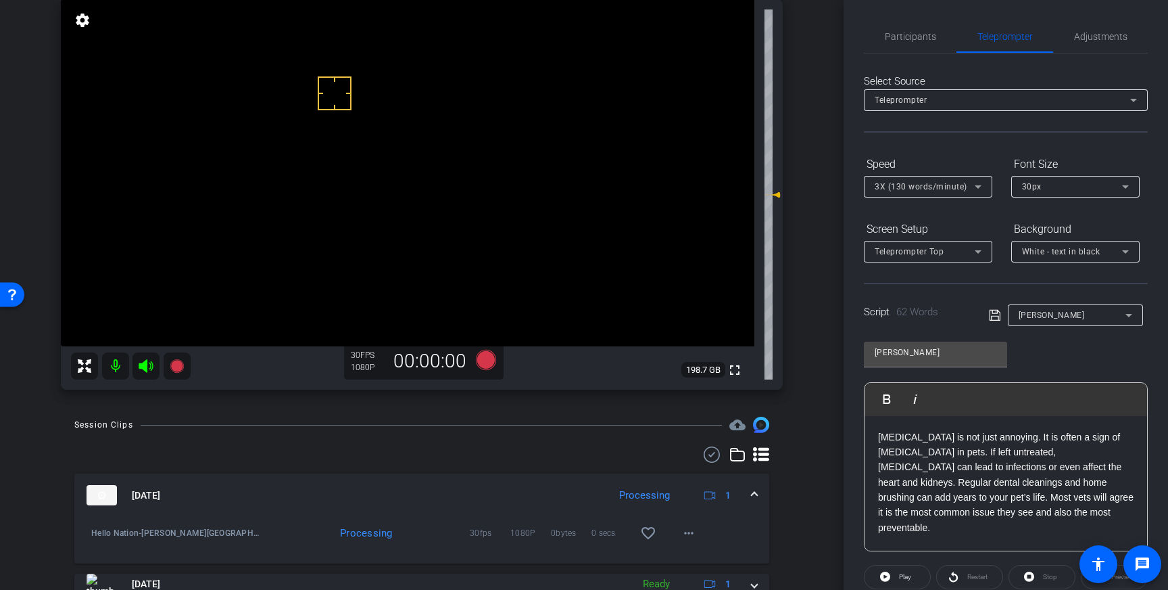
drag, startPoint x: 652, startPoint y: 533, endPoint x: 742, endPoint y: 527, distance: 90.1
click at [652, 533] on mat-icon "favorite_border" at bounding box center [648, 533] width 16 height 16
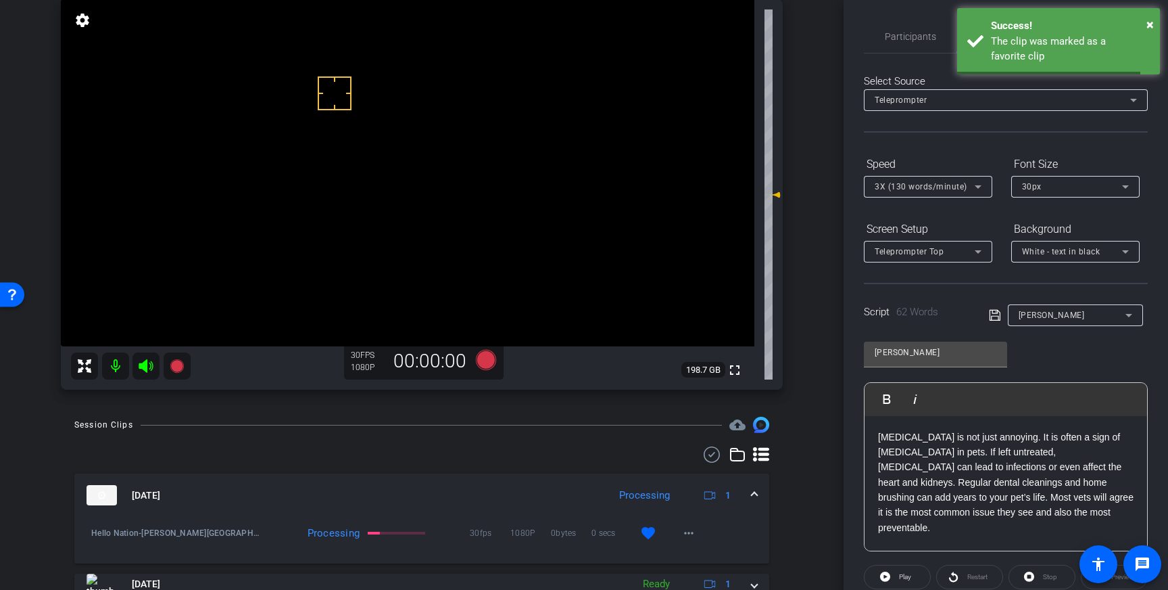
click at [761, 494] on mat-expansion-panel-header "Aug 11, 2025 Processing 1" at bounding box center [421, 494] width 695 height 43
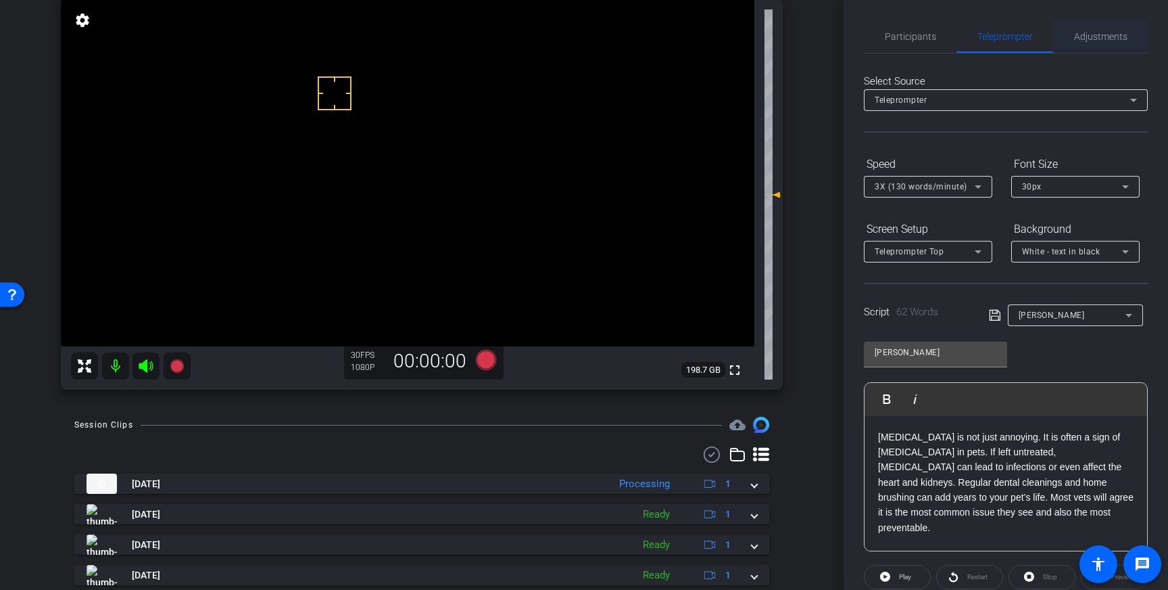
click at [1078, 35] on span "Adjustments" at bounding box center [1100, 36] width 53 height 9
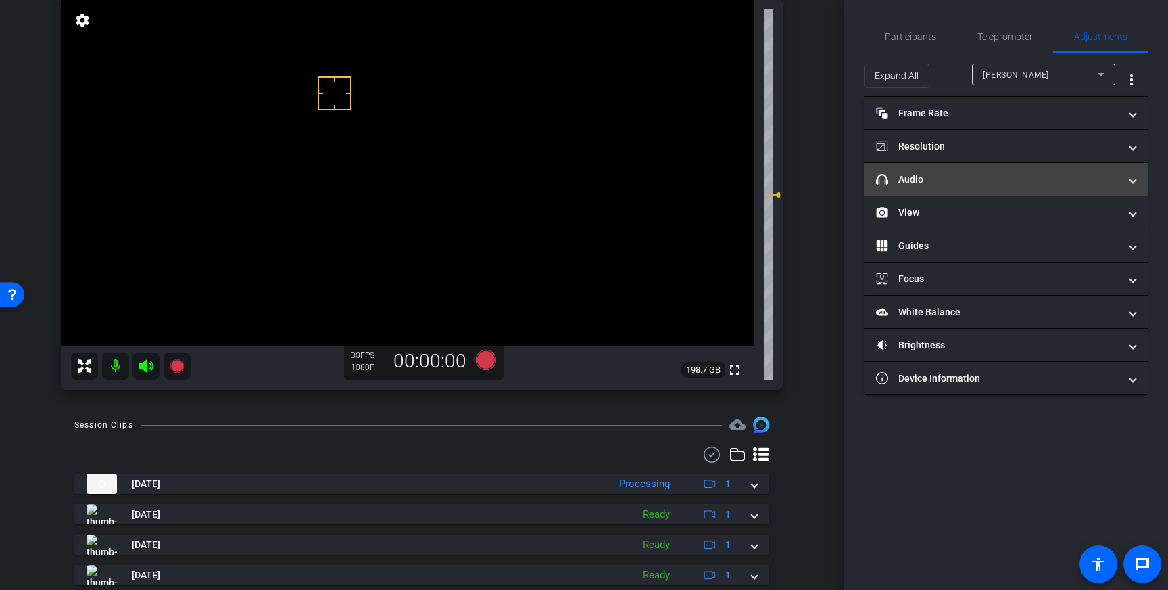
click at [1068, 180] on mat-panel-title "headphone icon Audio" at bounding box center [997, 179] width 243 height 14
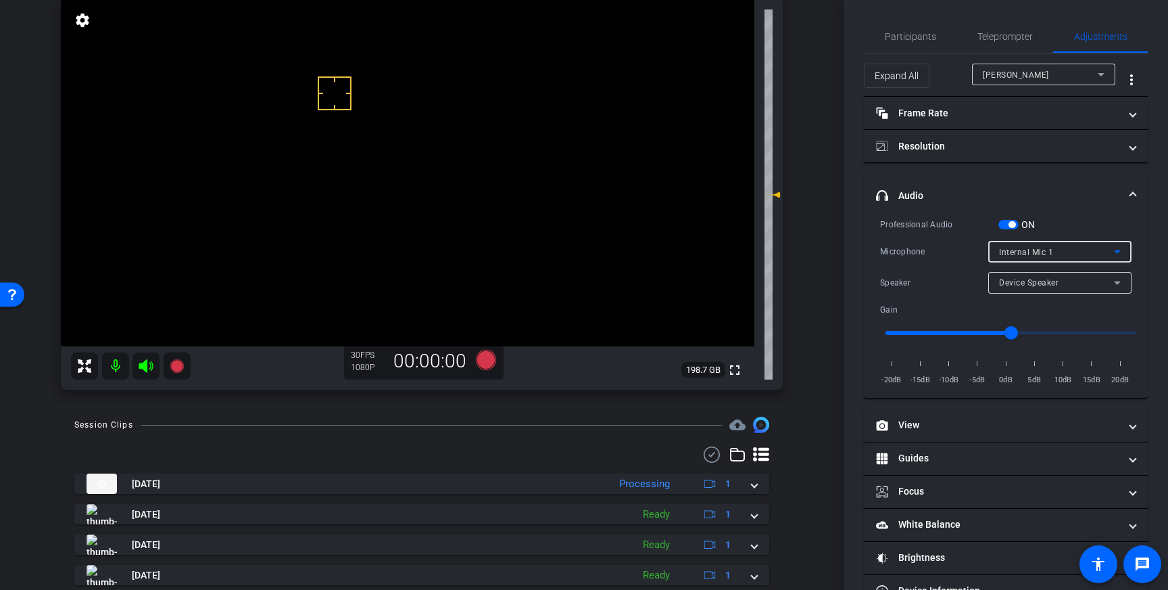
click at [1095, 257] on div "Internal Mic 1" at bounding box center [1056, 251] width 115 height 17
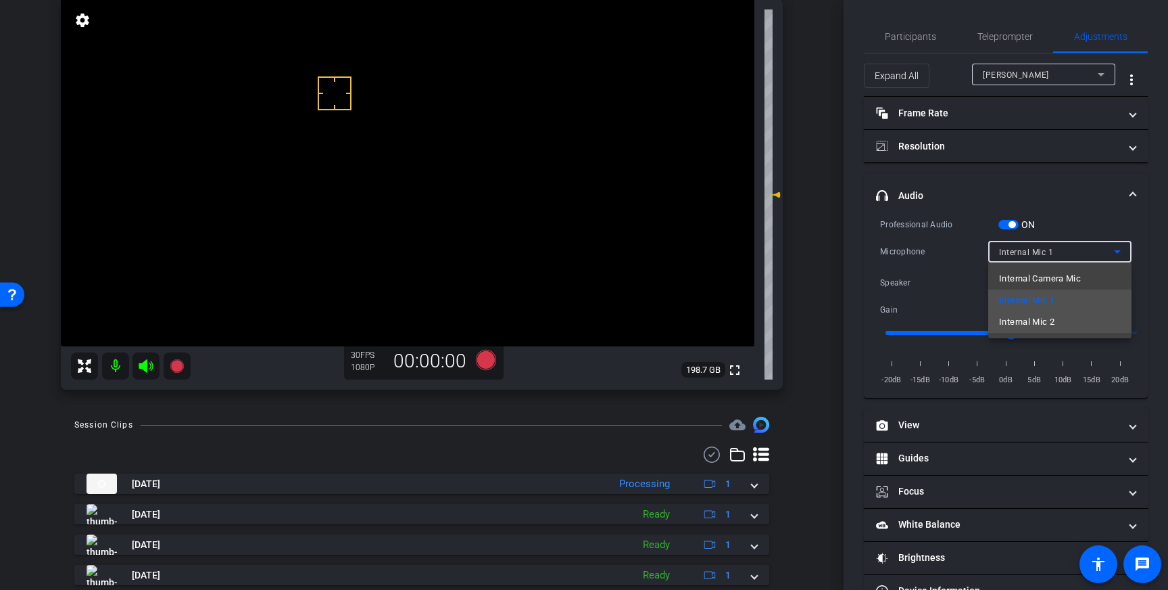
click at [1055, 318] on span "Internal Mic 2" at bounding box center [1026, 322] width 55 height 16
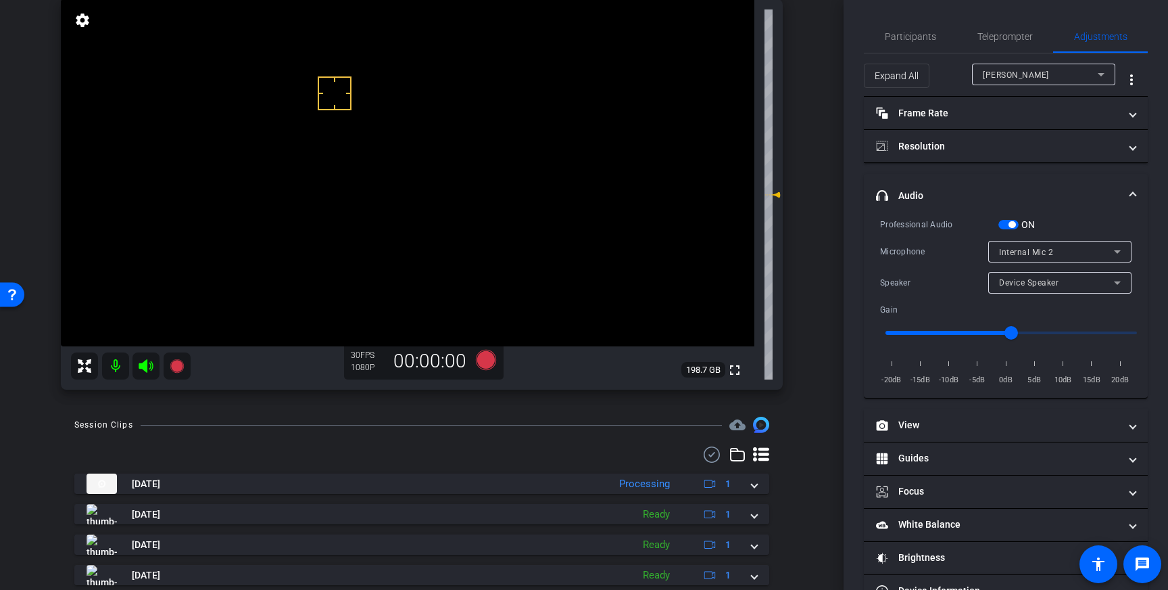
click at [1134, 192] on span at bounding box center [1132, 196] width 5 height 14
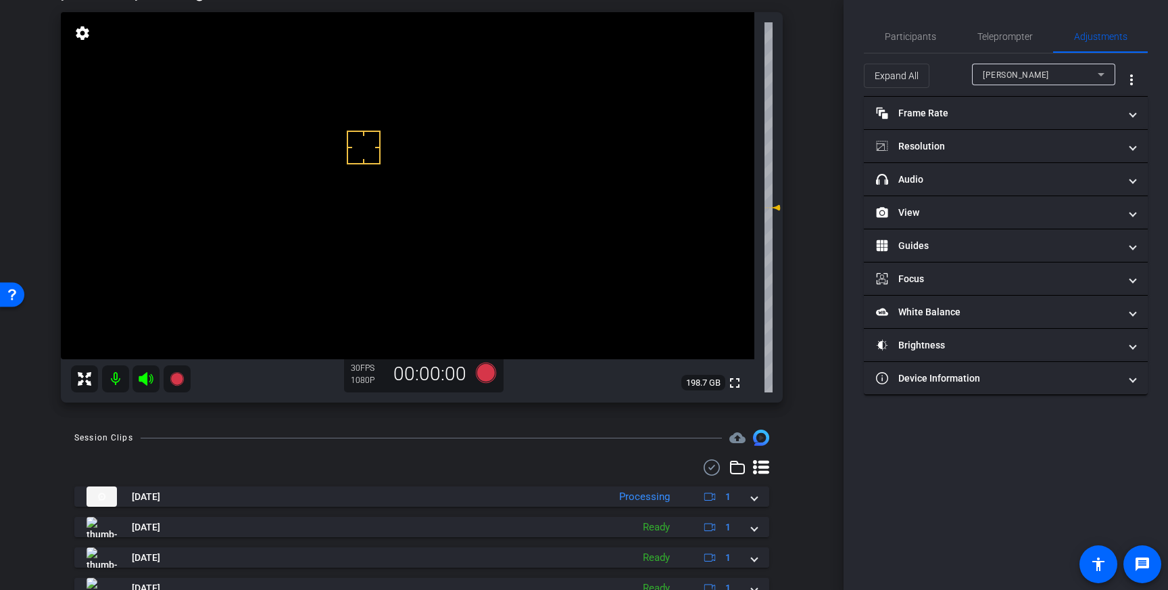
scroll to position [64, 0]
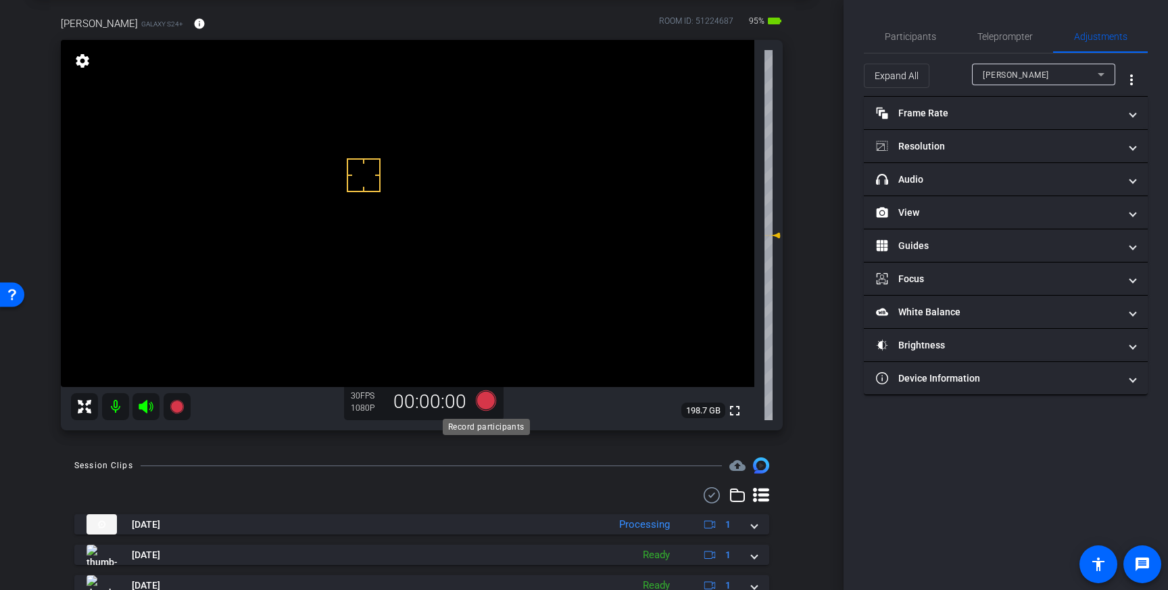
click at [493, 406] on icon at bounding box center [486, 400] width 20 height 20
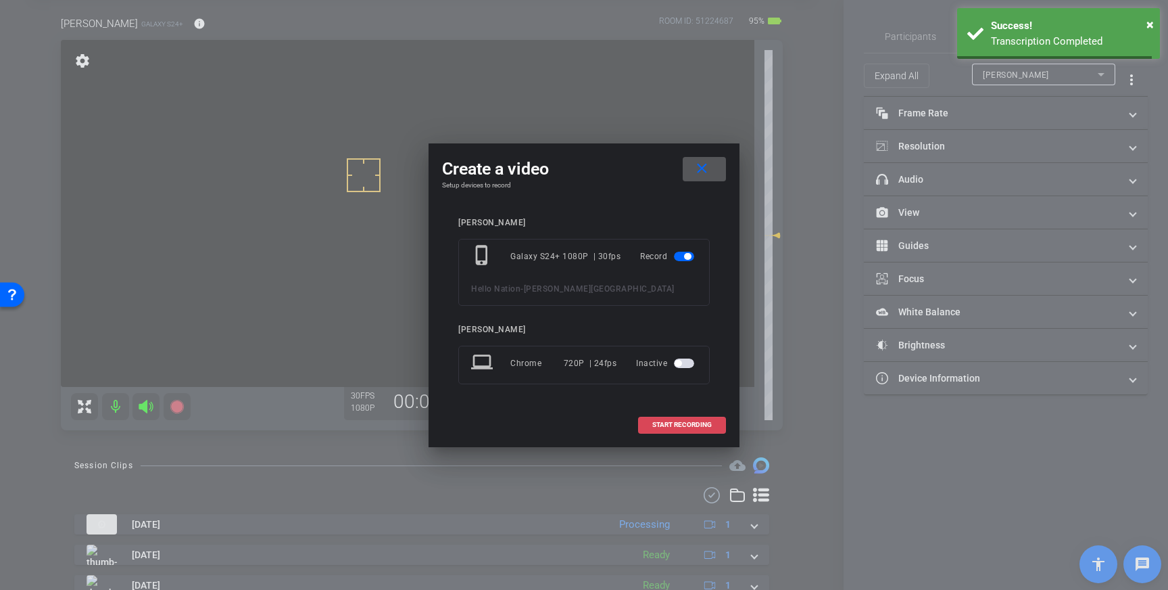
click at [694, 419] on span at bounding box center [682, 424] width 87 height 32
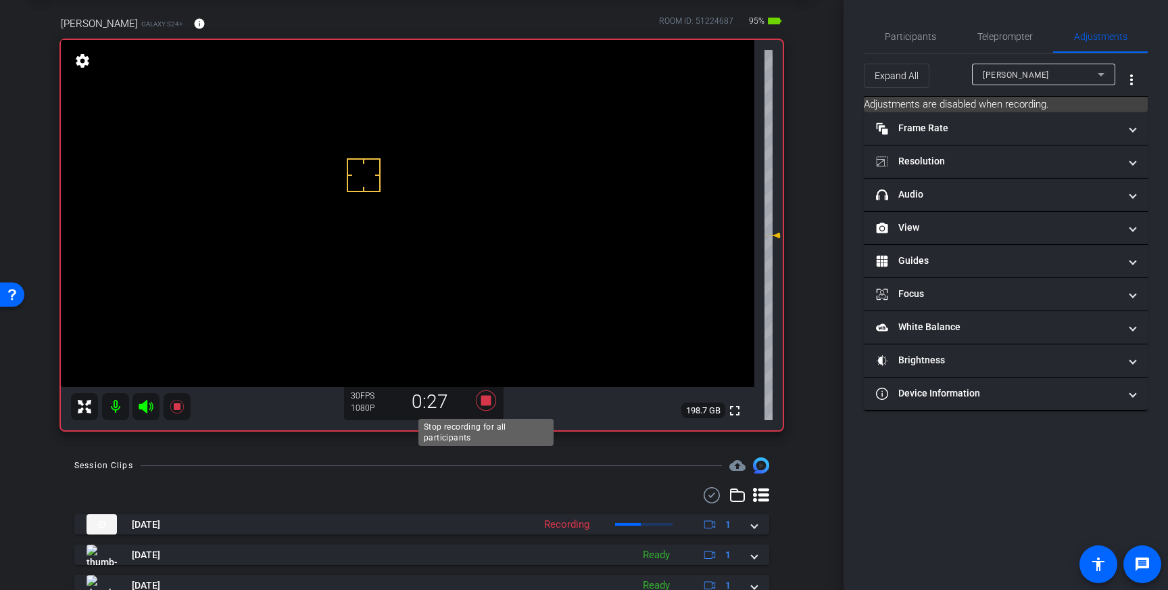
click at [487, 405] on icon at bounding box center [486, 400] width 20 height 20
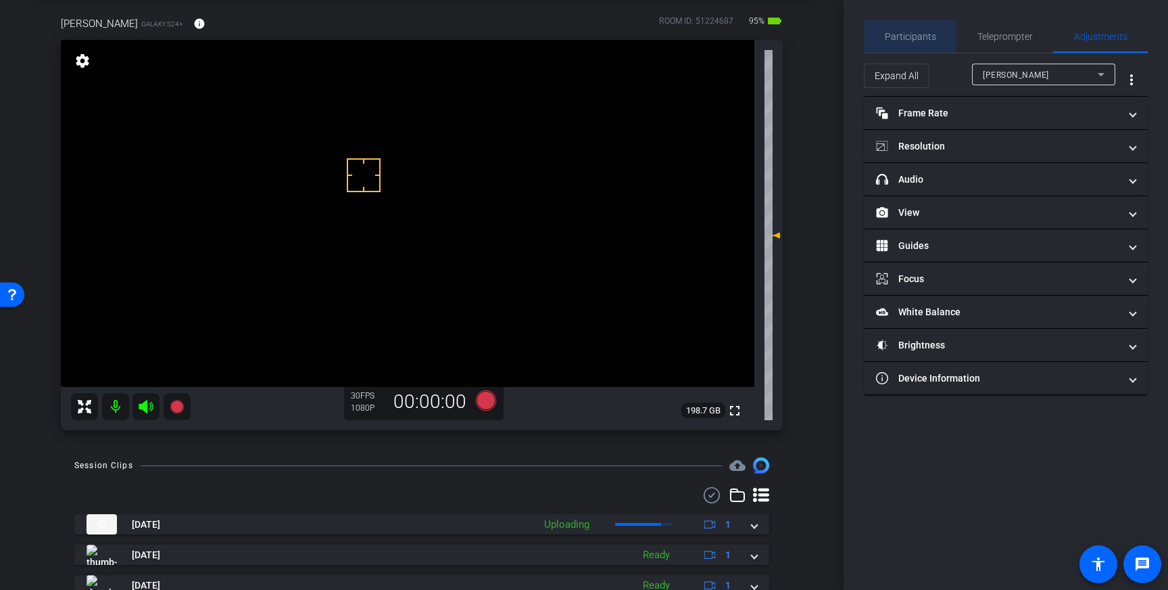
click at [912, 41] on span "Participants" at bounding box center [910, 36] width 51 height 9
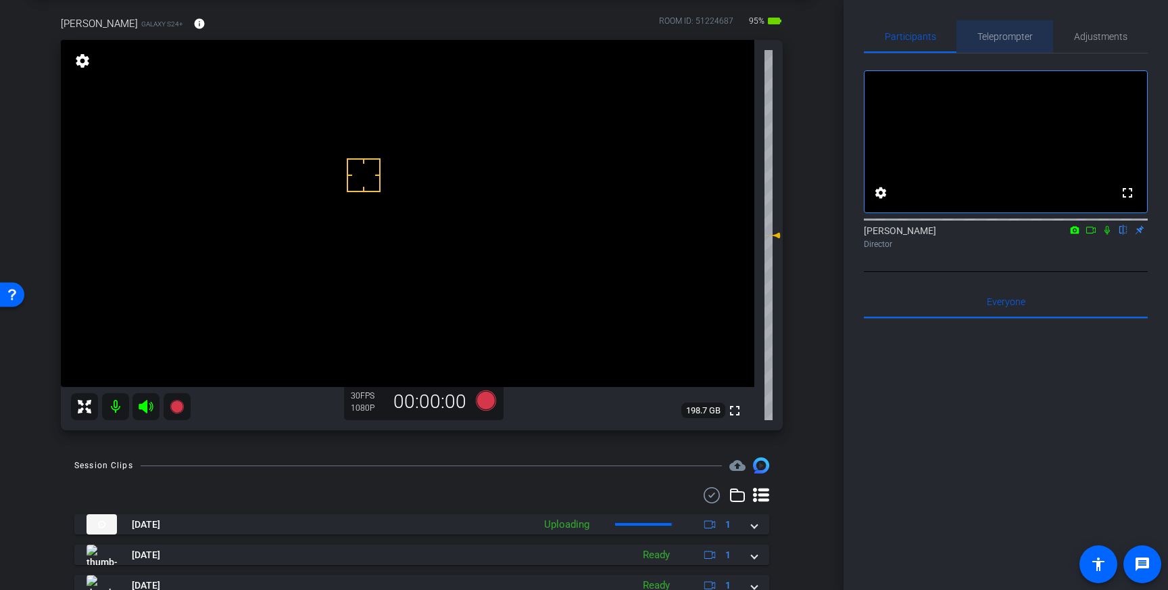
click at [1026, 32] on span "Teleprompter" at bounding box center [1005, 36] width 55 height 9
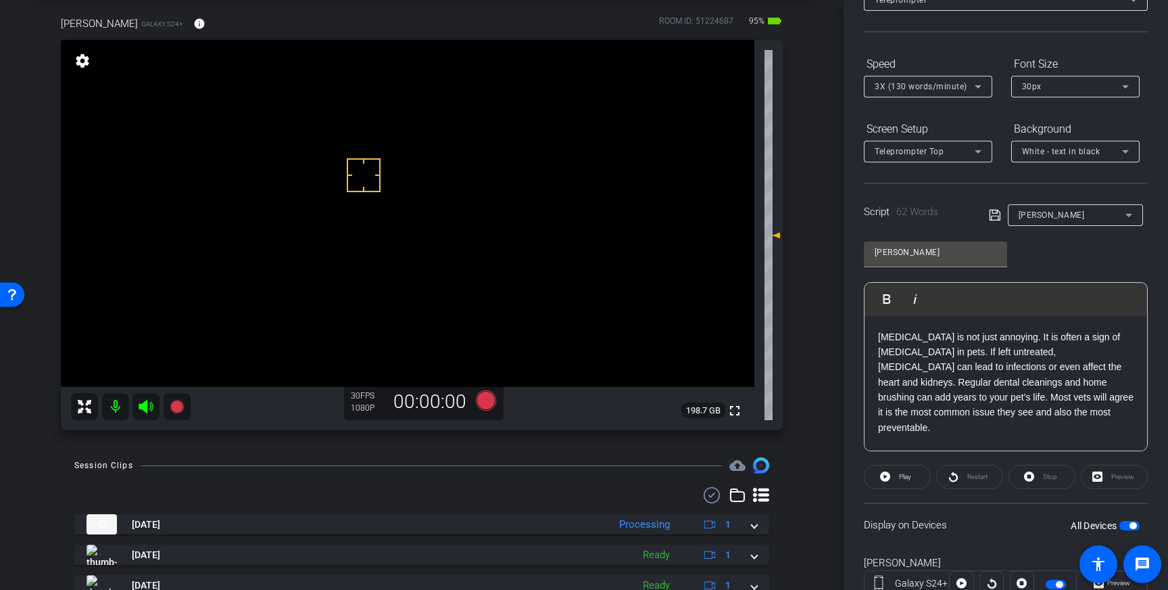
scroll to position [0, 0]
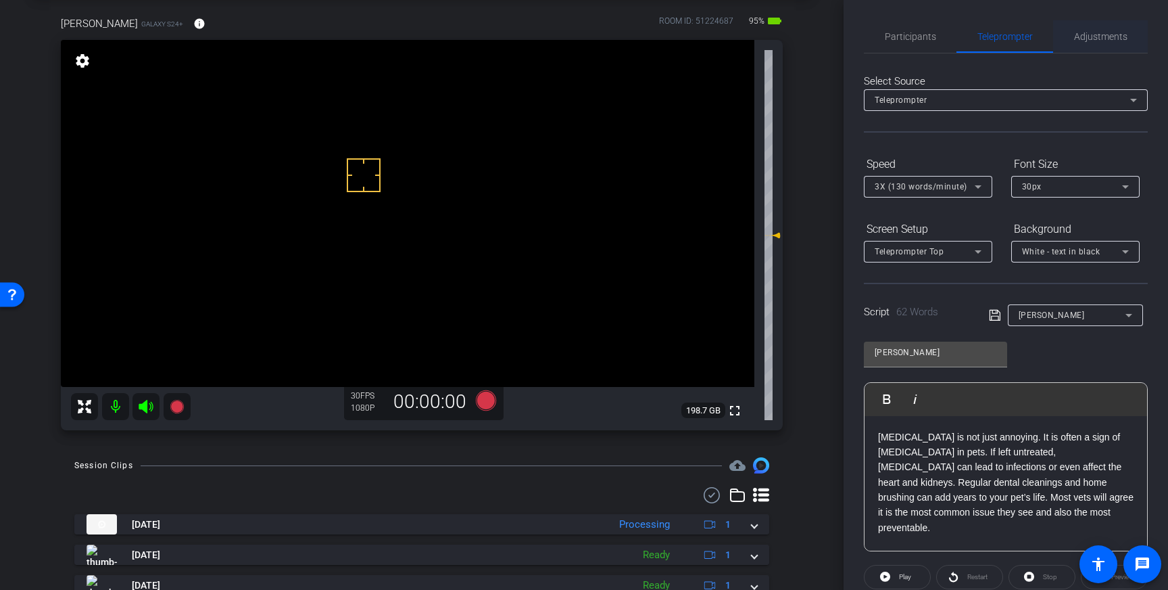
click at [1107, 40] on span "Adjustments" at bounding box center [1100, 36] width 53 height 9
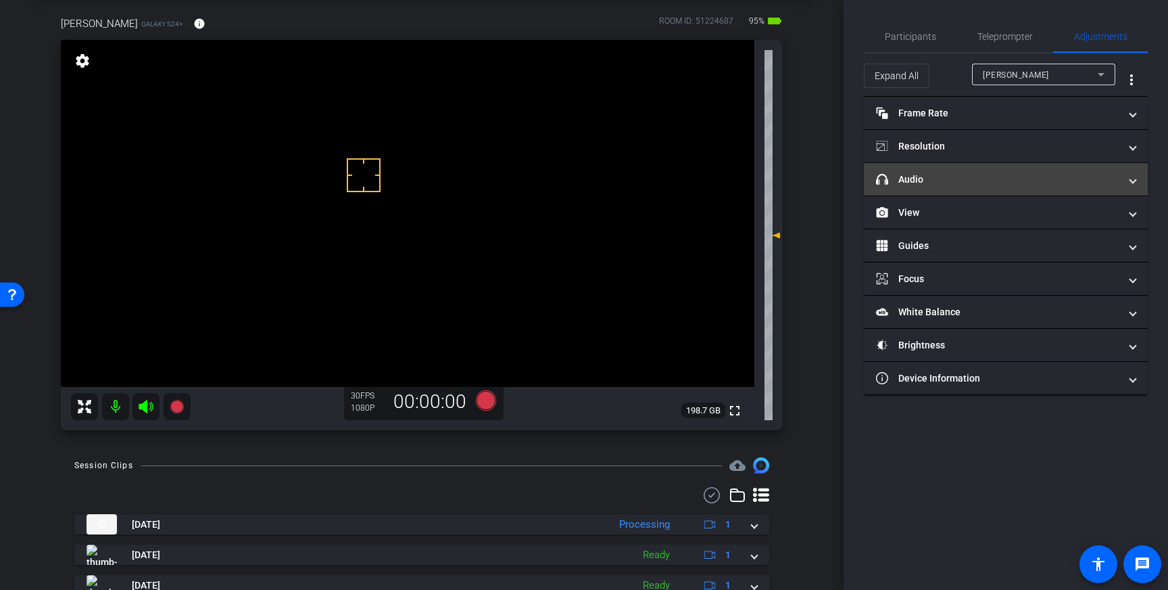
click at [1079, 192] on mat-expansion-panel-header "headphone icon Audio" at bounding box center [1006, 179] width 284 height 32
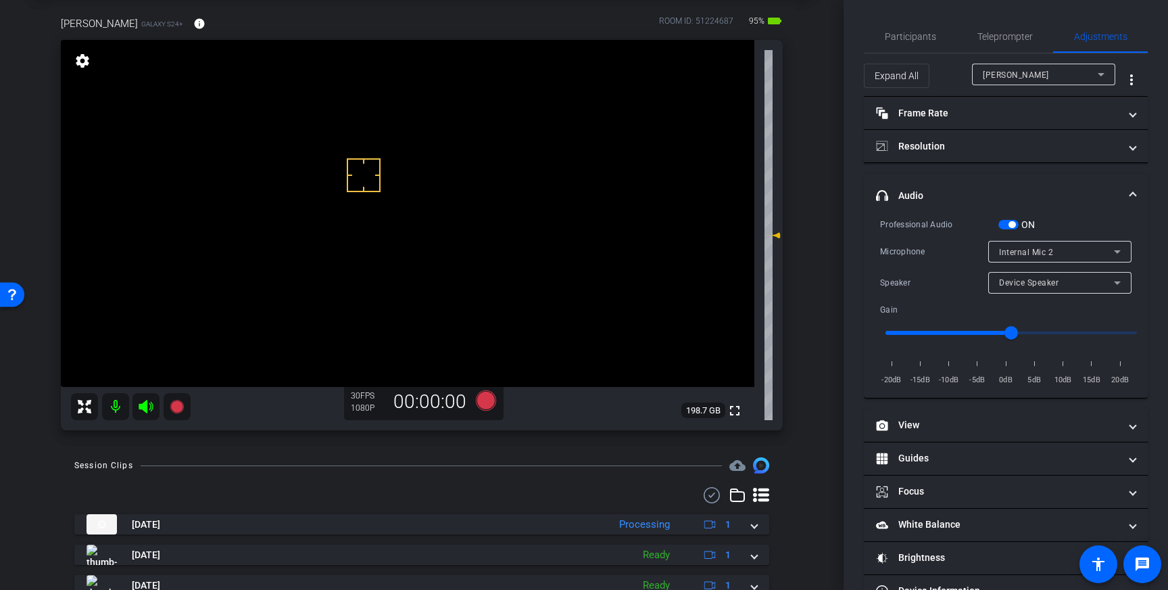
click at [1048, 245] on div "Internal Mic 2" at bounding box center [1056, 251] width 115 height 17
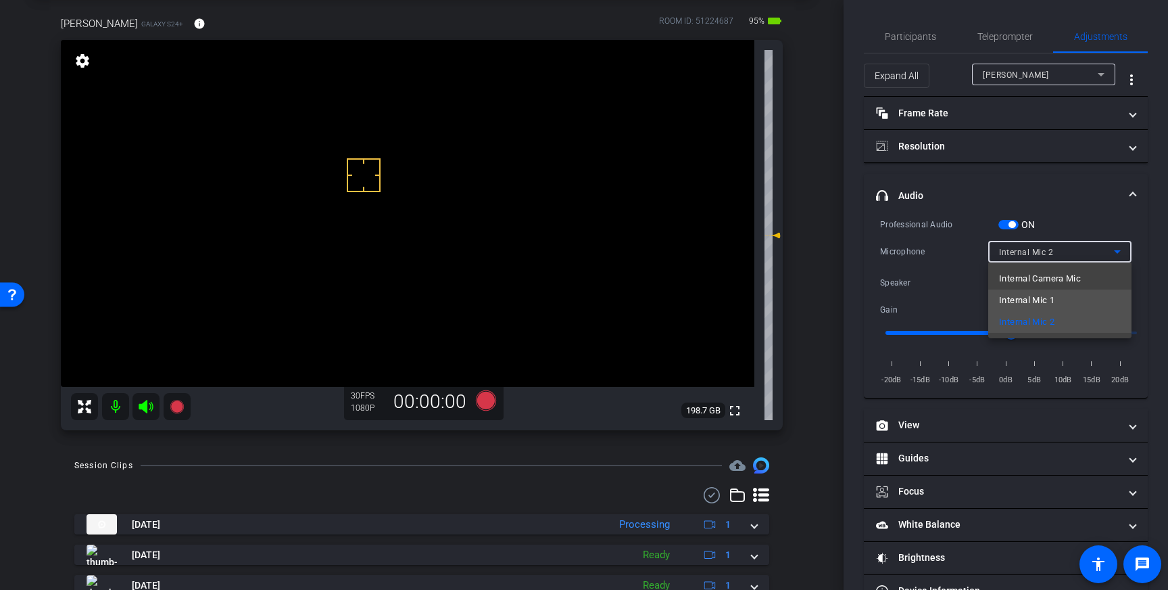
click at [1043, 305] on span "Internal Mic 1" at bounding box center [1026, 300] width 55 height 16
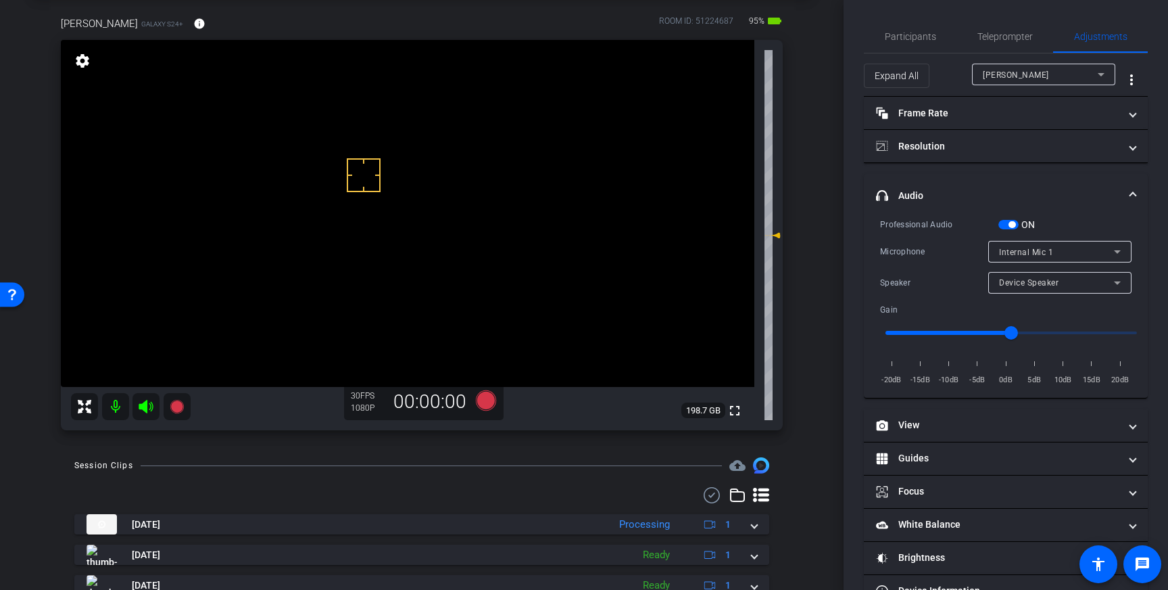
click at [1127, 195] on span "headphone icon Audio" at bounding box center [1003, 196] width 254 height 14
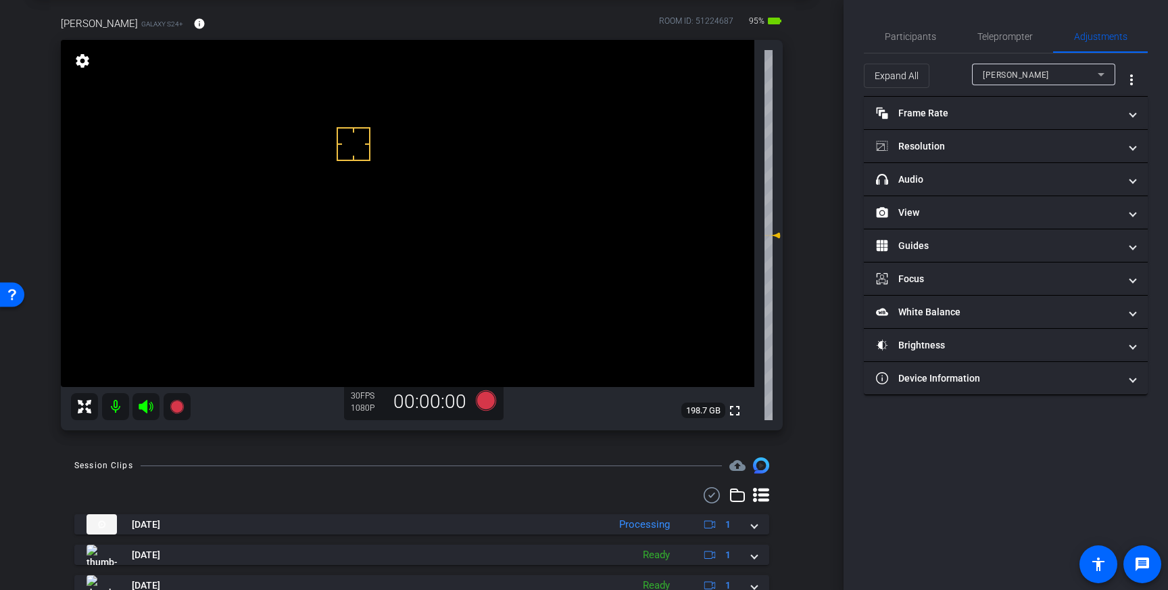
scroll to position [72, 0]
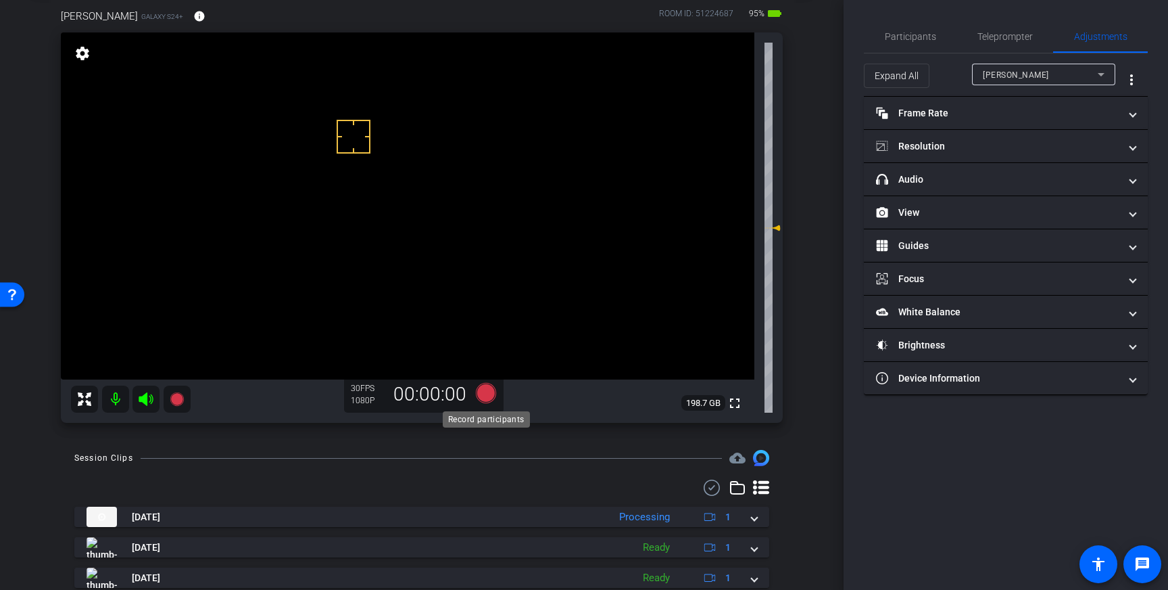
click at [482, 388] on icon at bounding box center [486, 393] width 20 height 20
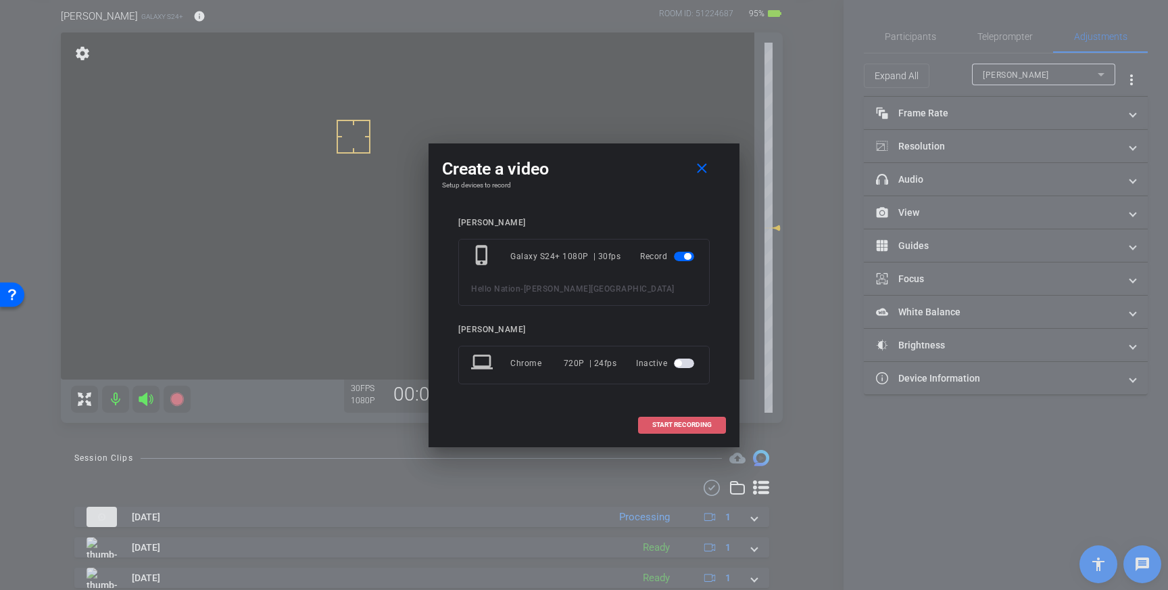
click at [701, 414] on span at bounding box center [682, 424] width 87 height 32
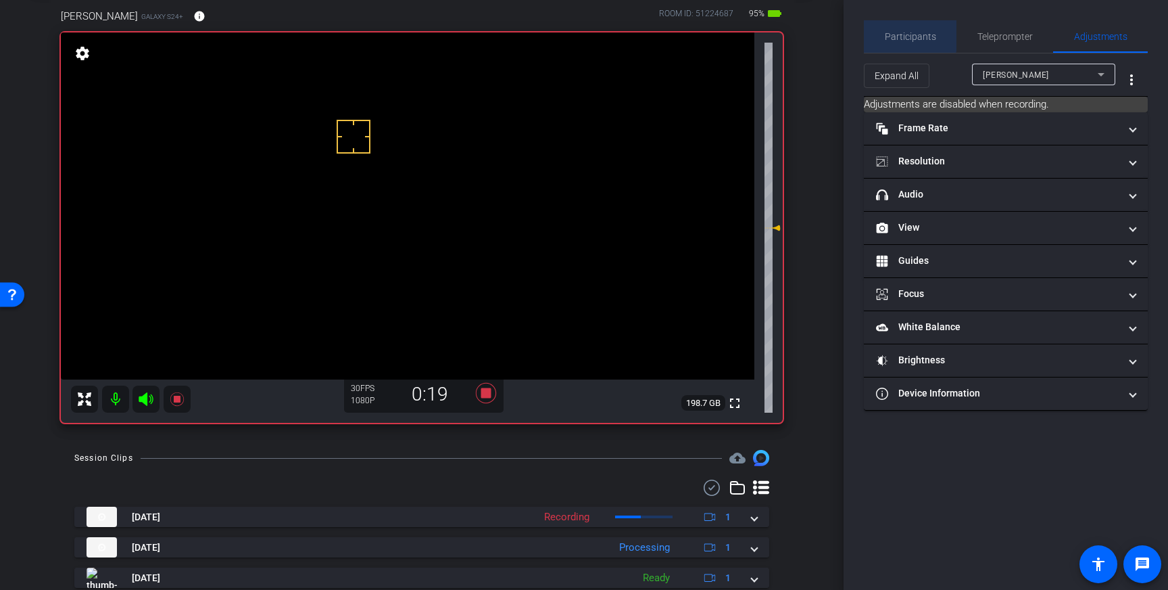
click at [903, 22] on span "Participants" at bounding box center [910, 36] width 51 height 32
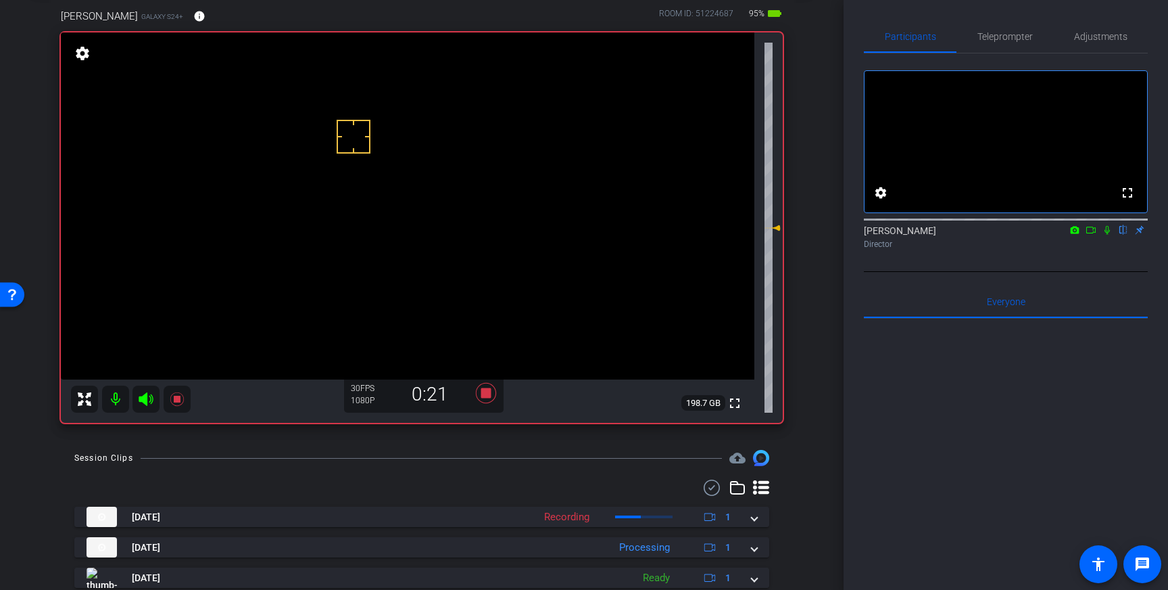
click at [1107, 235] on icon at bounding box center [1107, 230] width 5 height 9
click at [1107, 235] on icon at bounding box center [1107, 229] width 11 height 9
click at [489, 391] on icon at bounding box center [486, 393] width 20 height 20
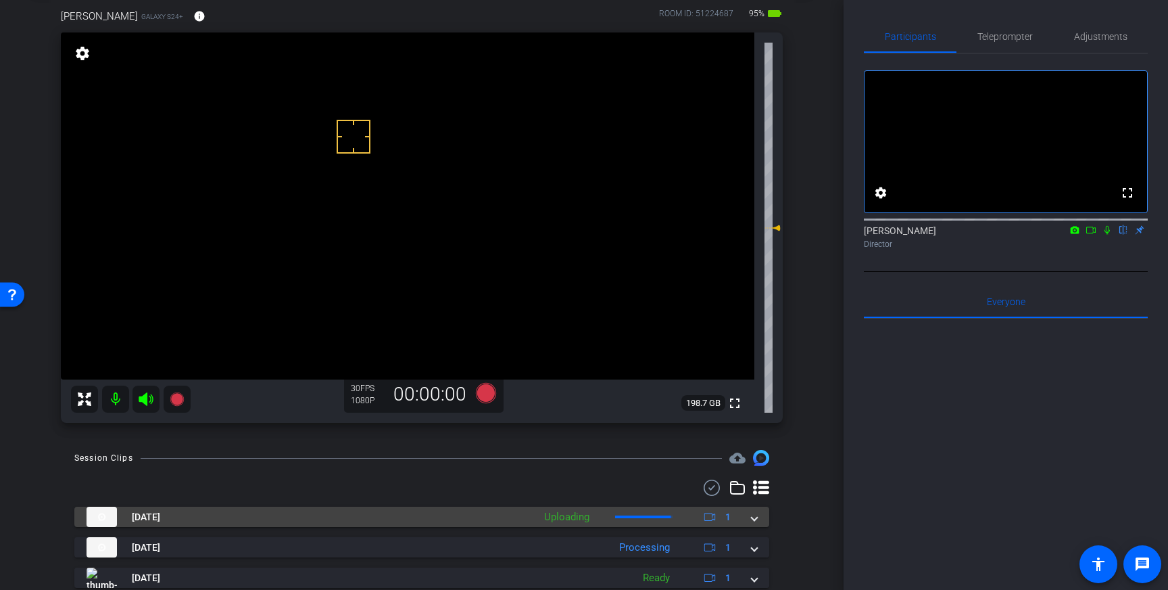
click at [751, 519] on div "Aug 11, 2025 Uploading 1" at bounding box center [419, 516] width 665 height 20
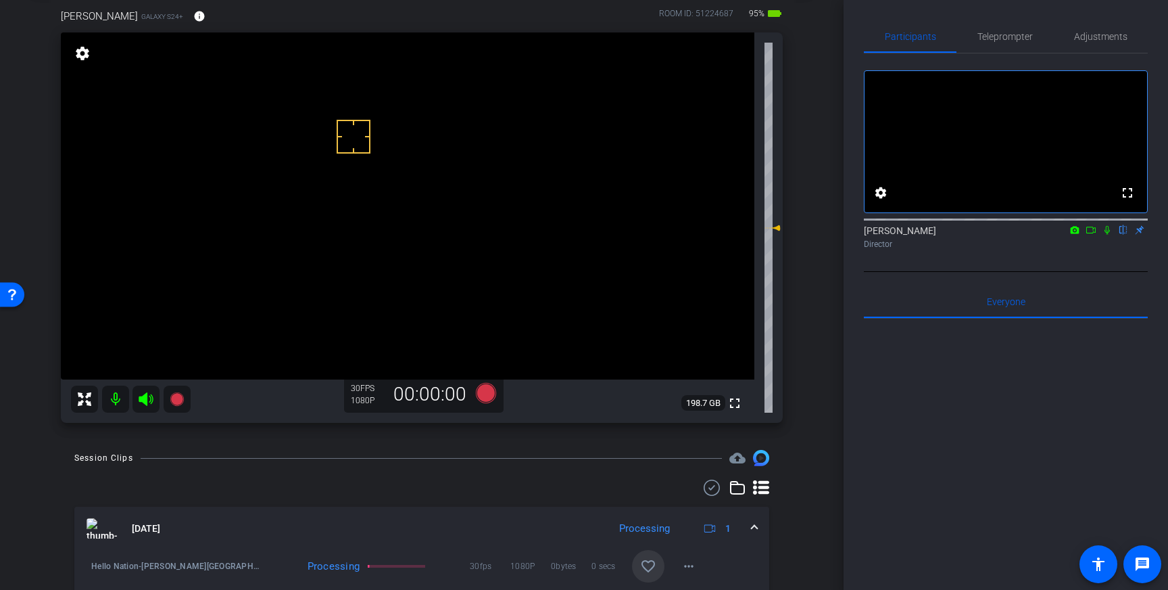
click at [640, 568] on mat-icon "favorite_border" at bounding box center [648, 566] width 16 height 16
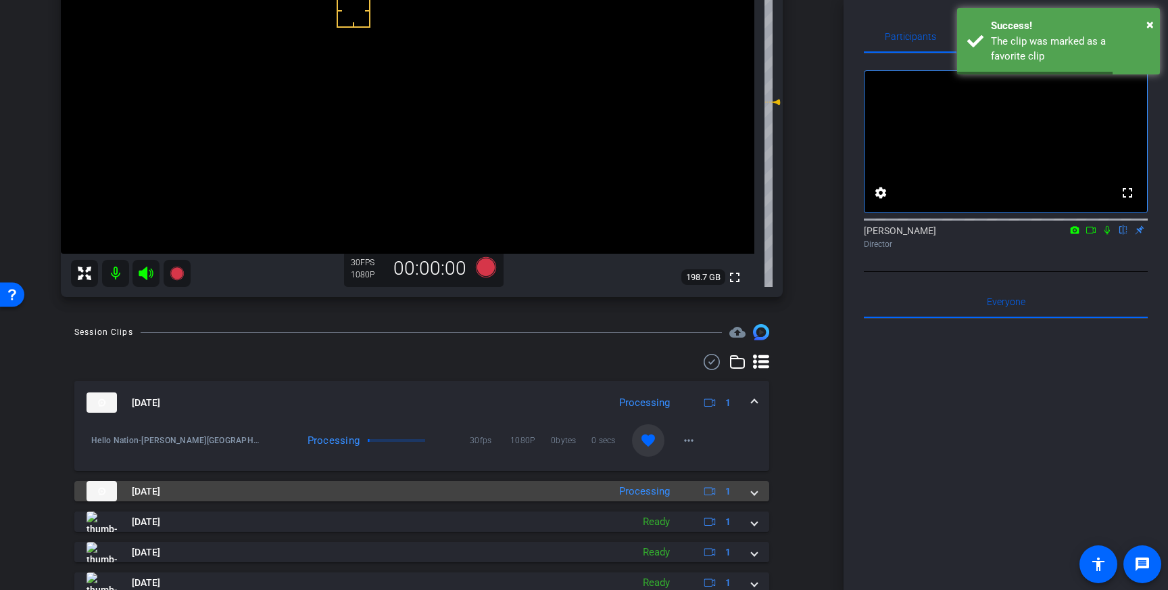
scroll to position [258, 0]
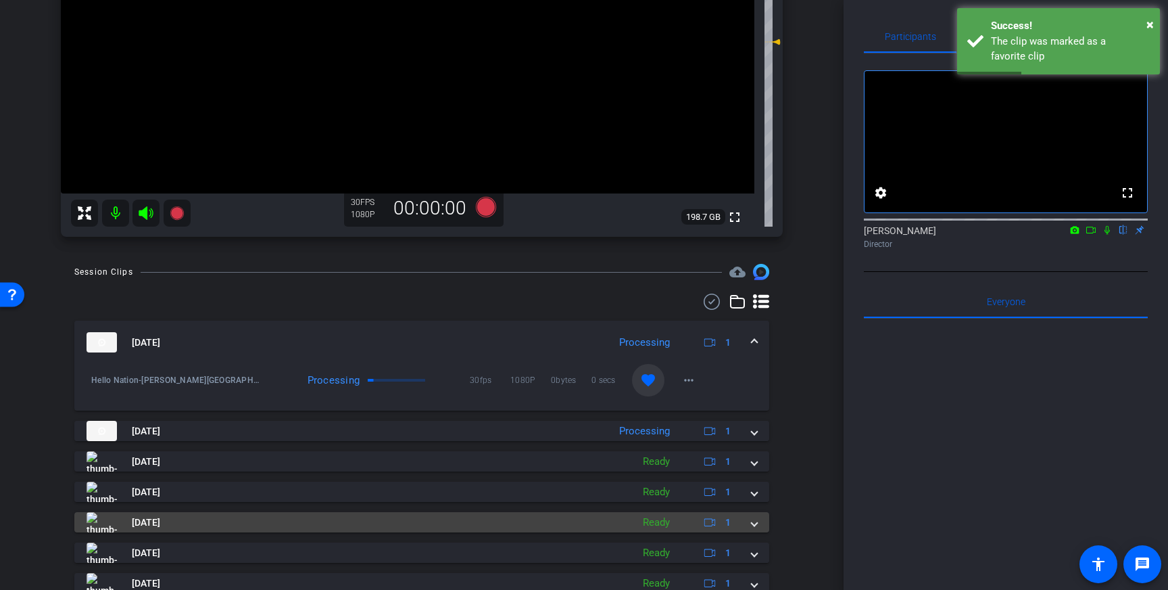
click at [757, 528] on mat-expansion-panel-header "Aug 11, 2025 Ready 1" at bounding box center [421, 522] width 695 height 20
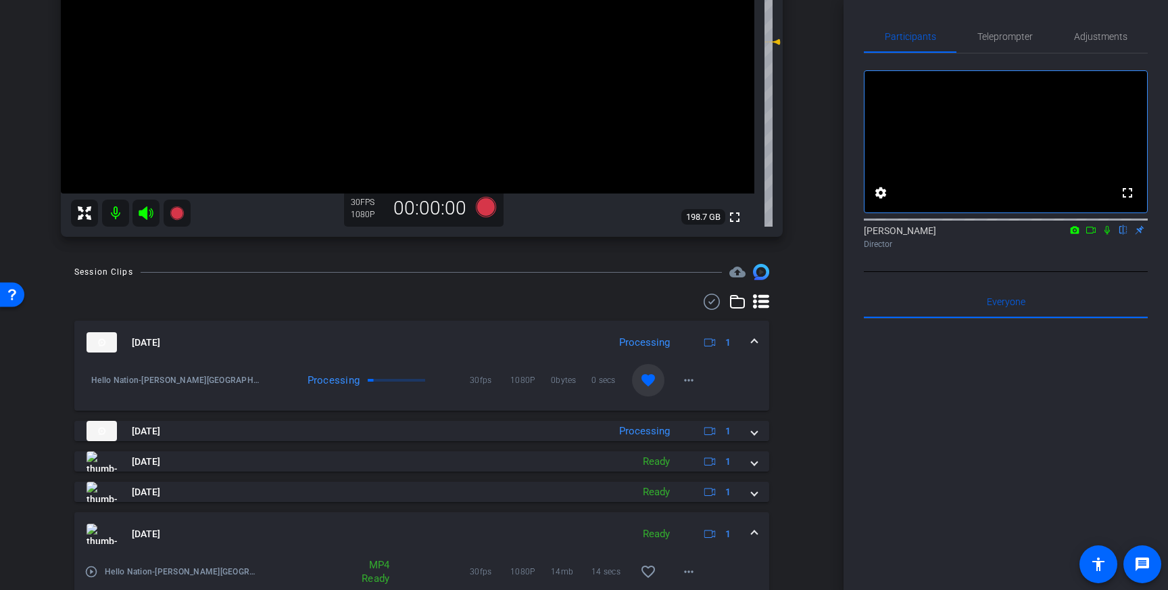
click at [757, 531] on span at bounding box center [754, 534] width 5 height 14
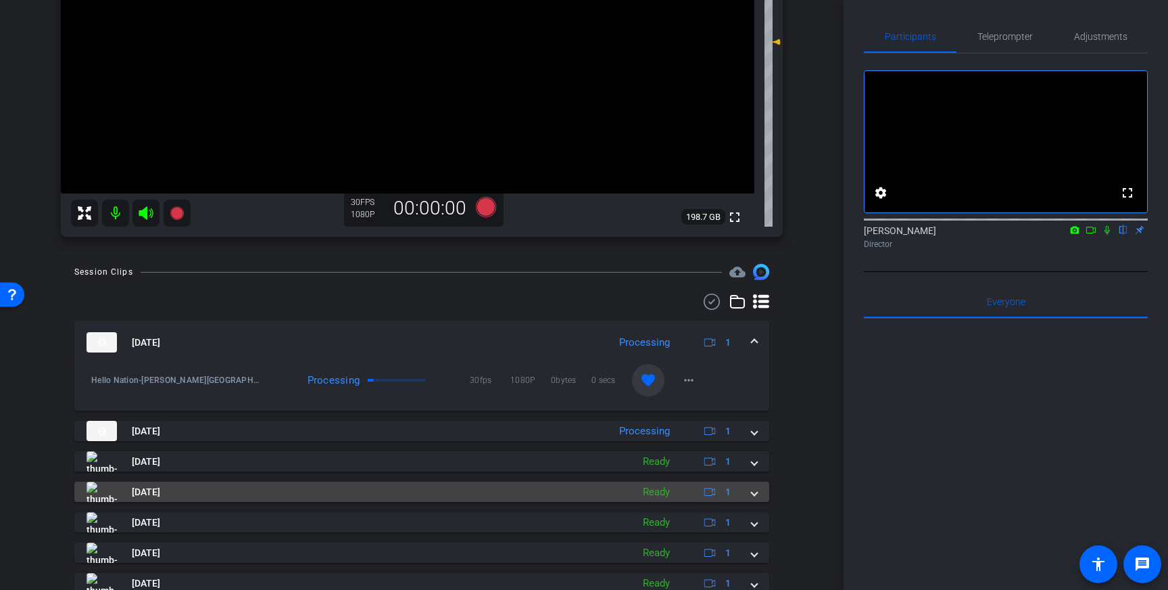
click at [752, 488] on span at bounding box center [754, 492] width 5 height 14
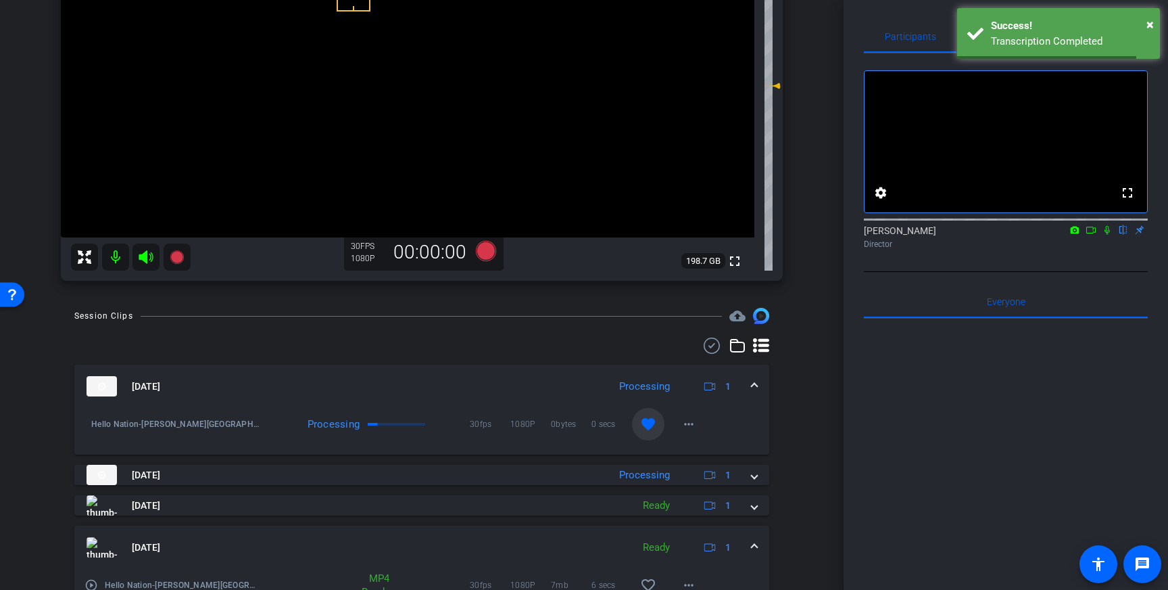
scroll to position [212, 0]
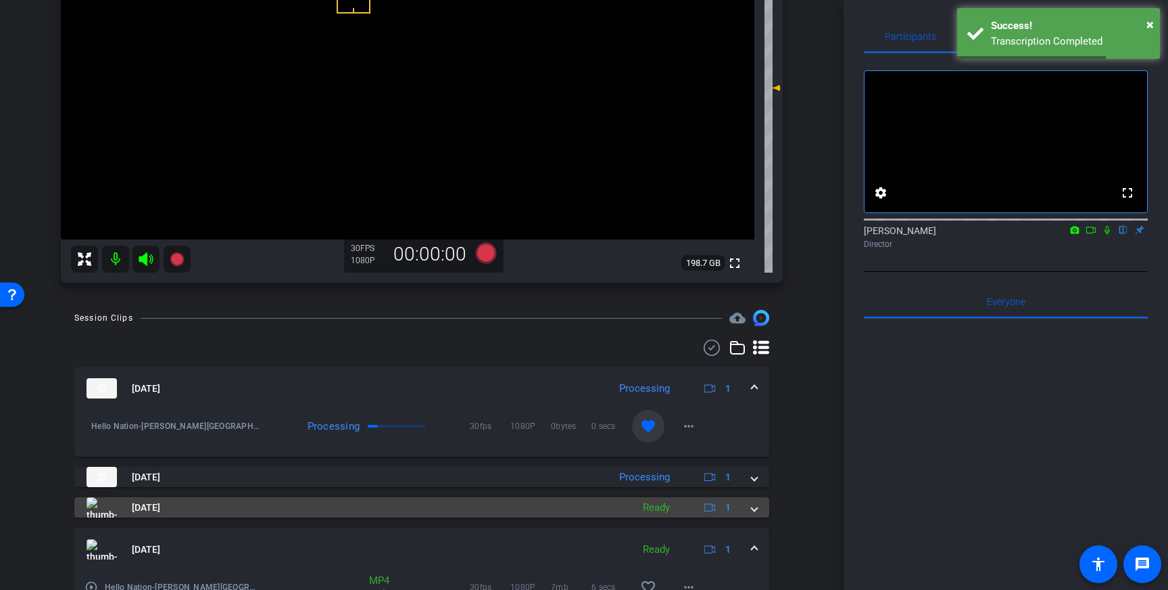
click at [753, 502] on span at bounding box center [754, 507] width 5 height 14
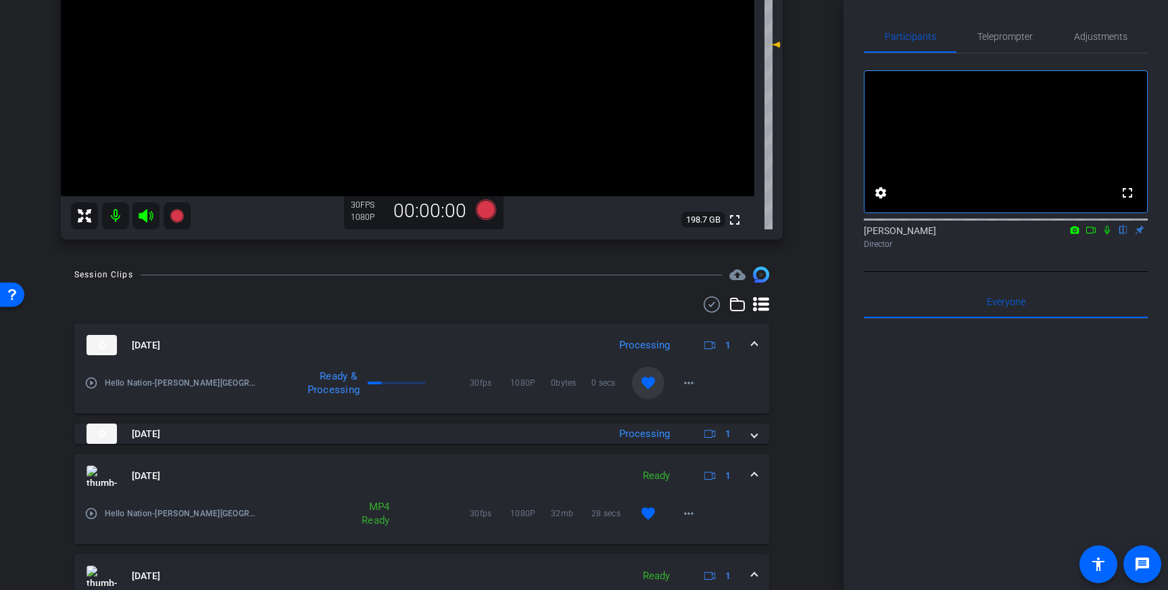
scroll to position [262, 0]
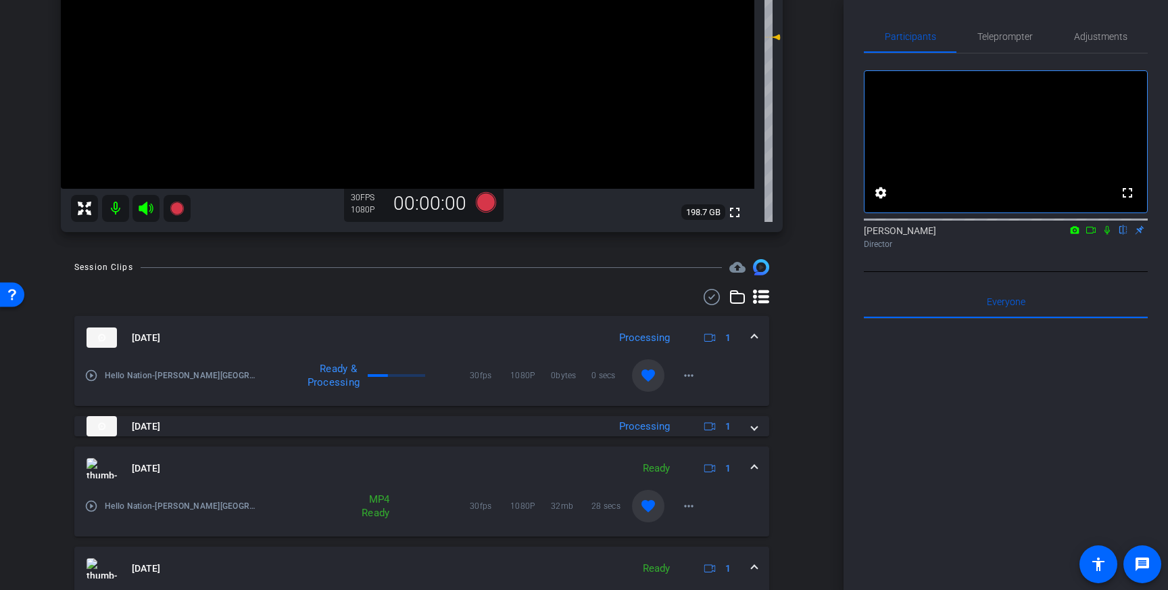
click at [648, 511] on mat-icon "favorite" at bounding box center [648, 506] width 16 height 16
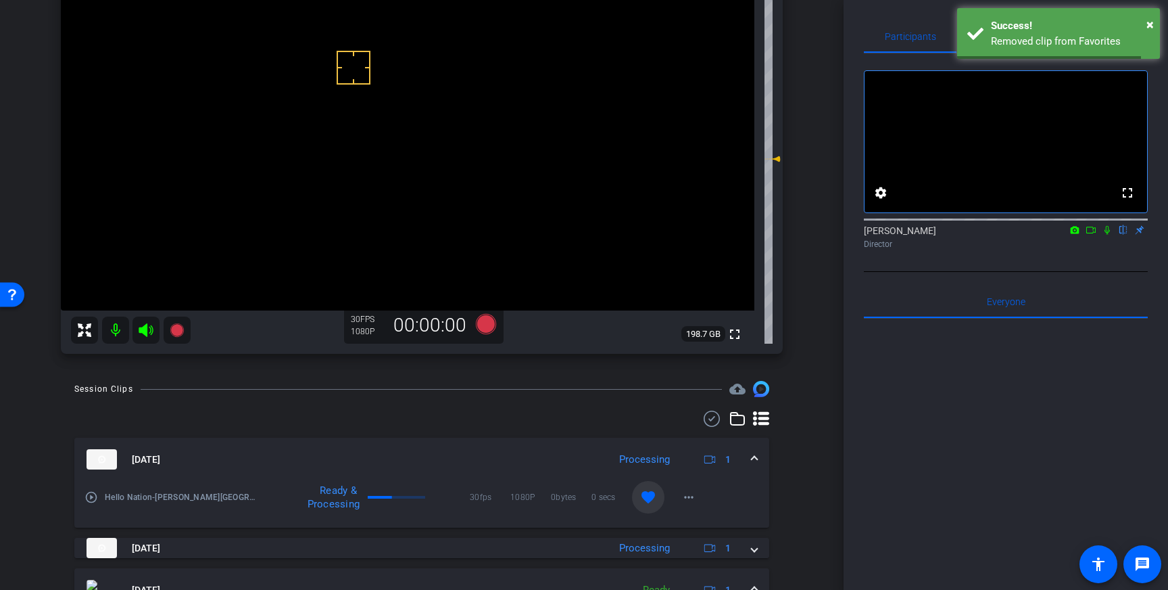
scroll to position [0, 0]
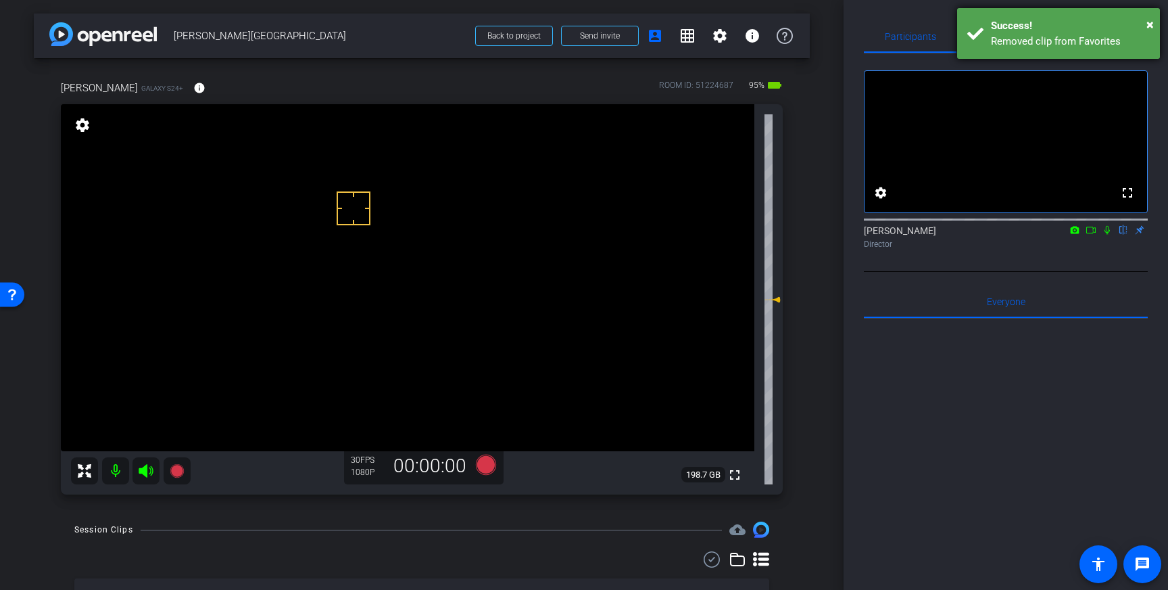
click at [1130, 28] on div "Success!" at bounding box center [1070, 26] width 159 height 16
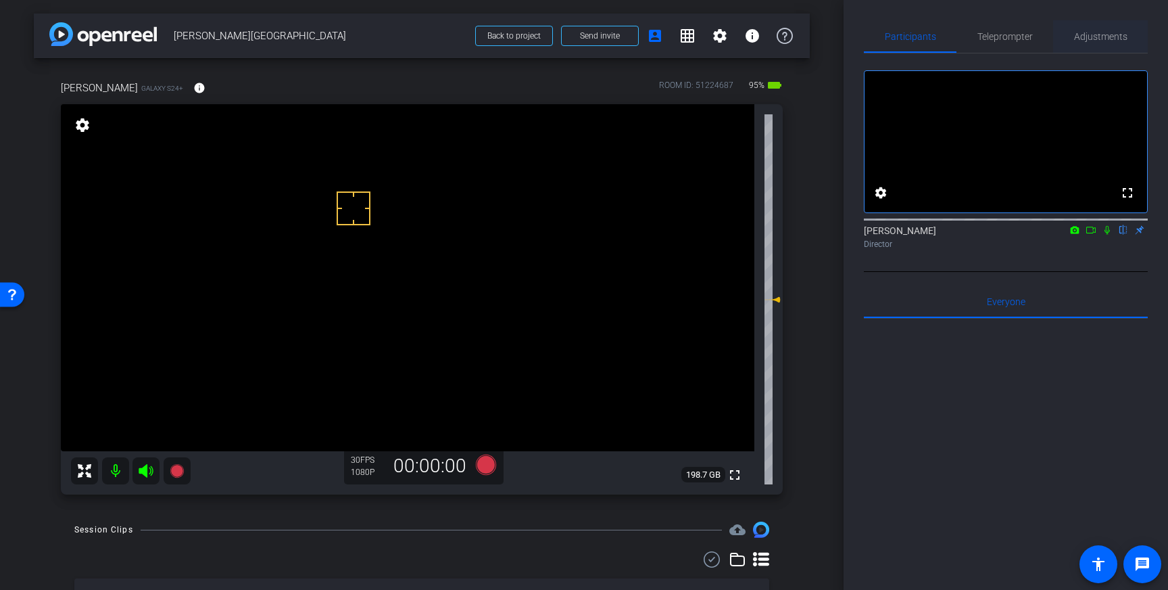
click at [1103, 38] on span "Adjustments" at bounding box center [1100, 36] width 53 height 9
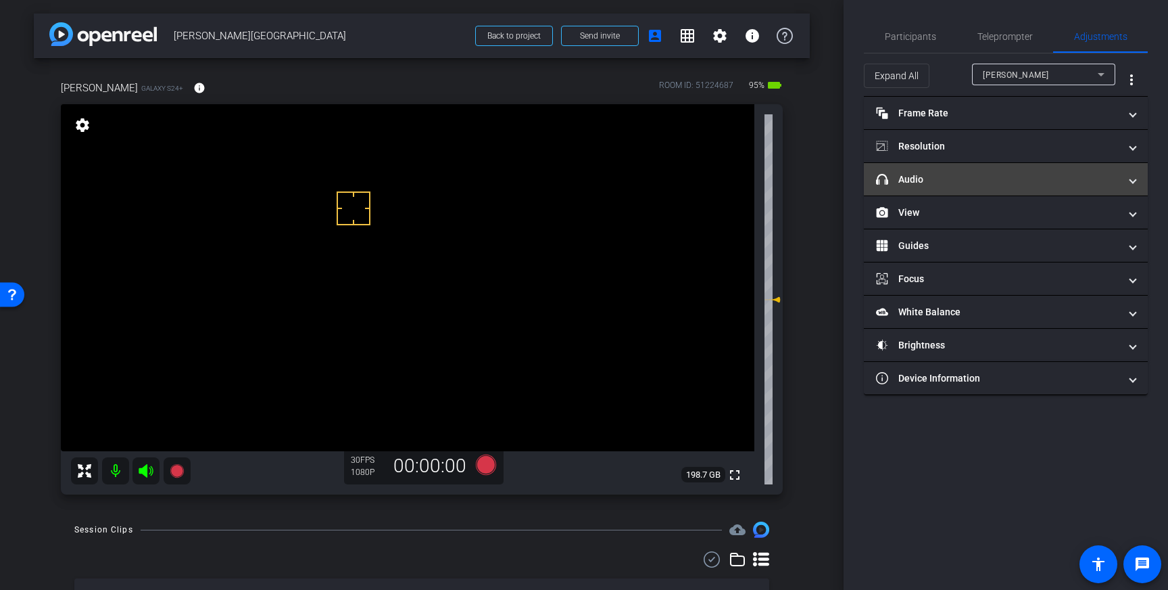
click at [1044, 185] on mat-panel-title "headphone icon Audio" at bounding box center [997, 179] width 243 height 14
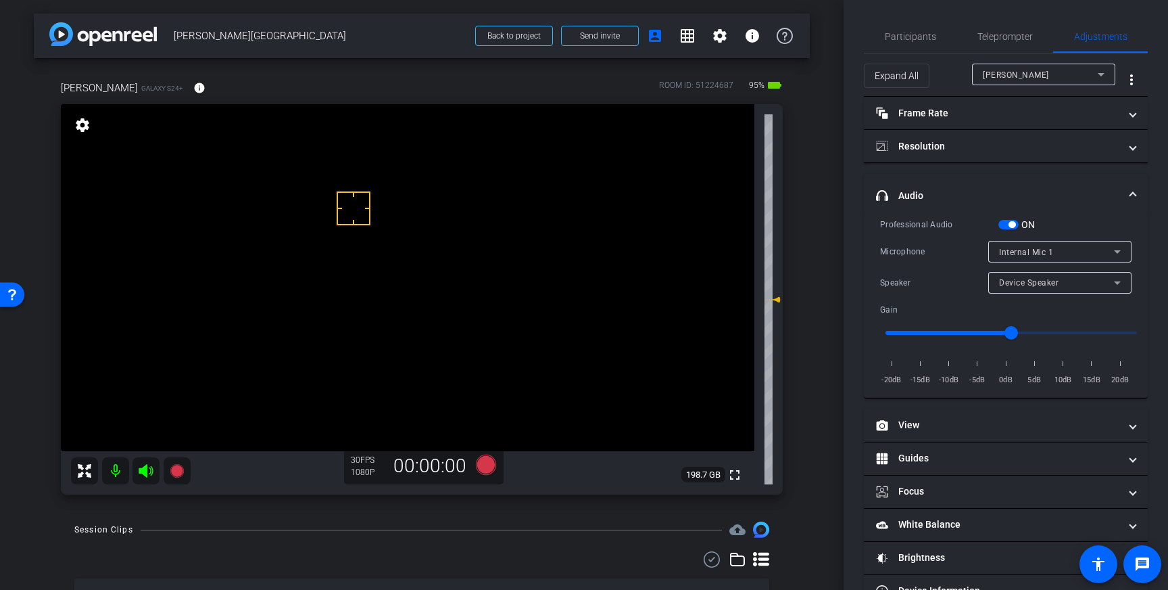
click at [1011, 223] on span "button" at bounding box center [1012, 224] width 7 height 7
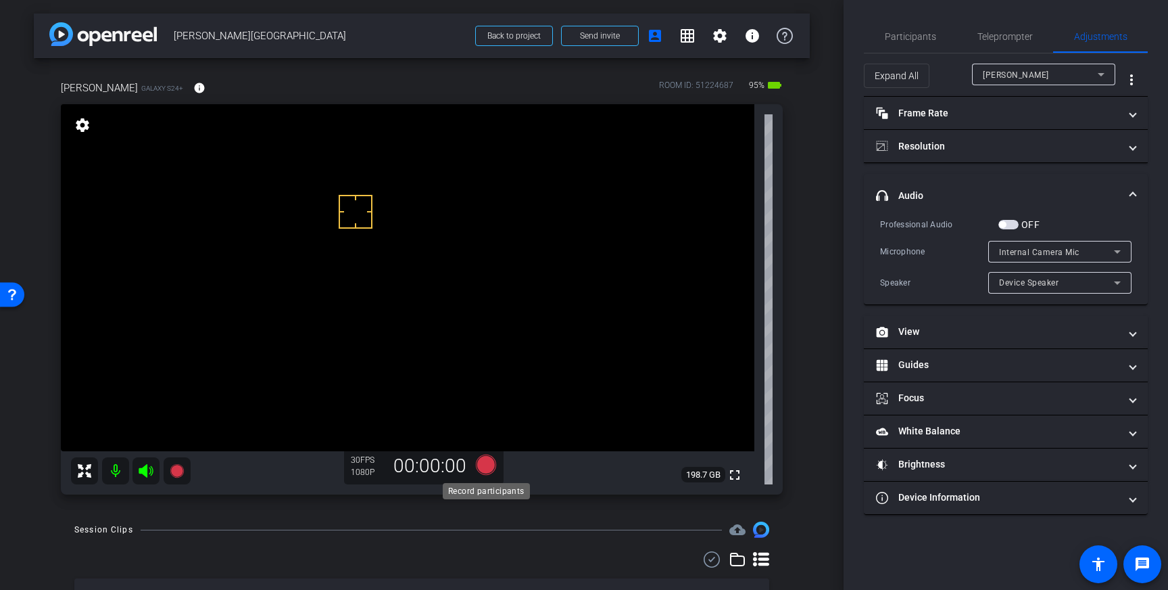
click at [486, 467] on icon at bounding box center [486, 464] width 20 height 20
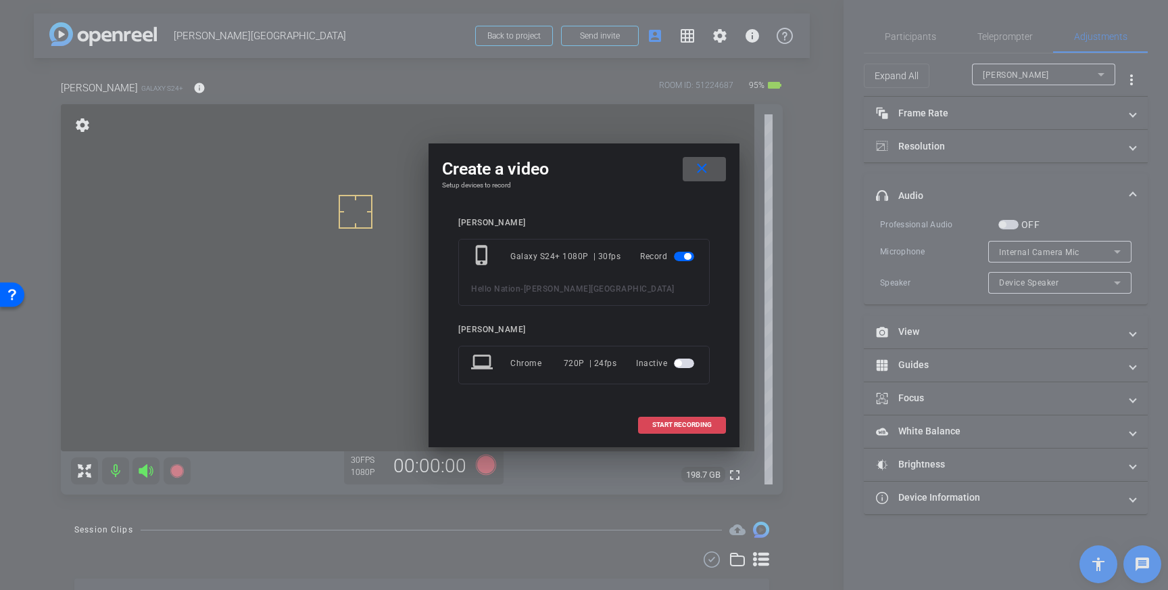
drag, startPoint x: 687, startPoint y: 423, endPoint x: 713, endPoint y: 418, distance: 26.1
click at [687, 423] on span "START RECORDING" at bounding box center [681, 424] width 59 height 7
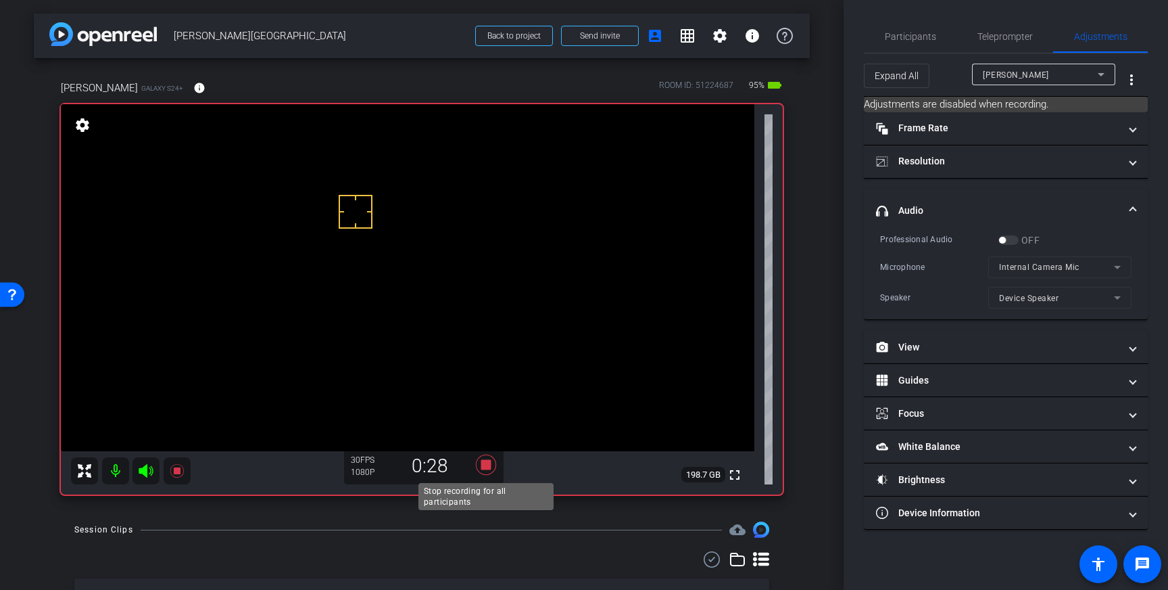
click at [488, 465] on icon at bounding box center [486, 464] width 20 height 20
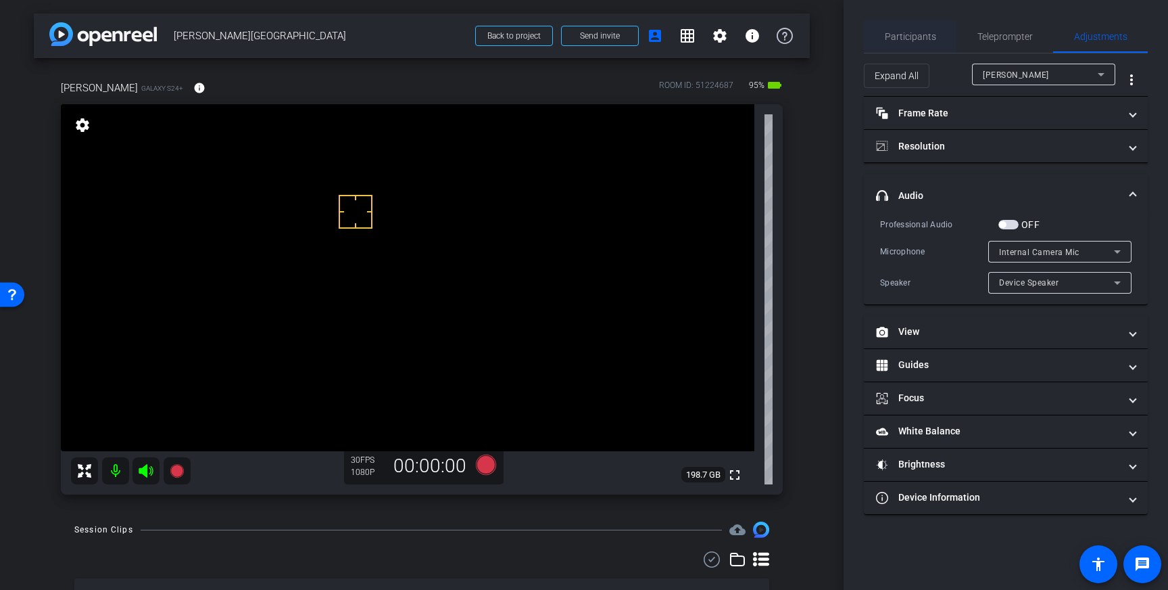
click at [924, 36] on span "Participants" at bounding box center [910, 36] width 51 height 9
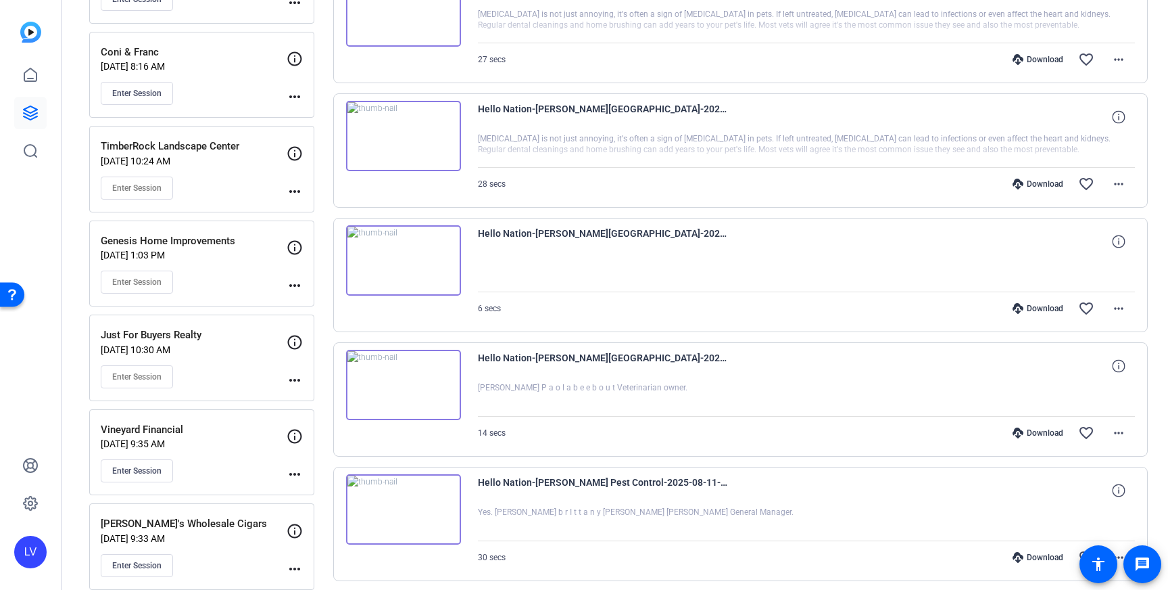
scroll to position [448, 0]
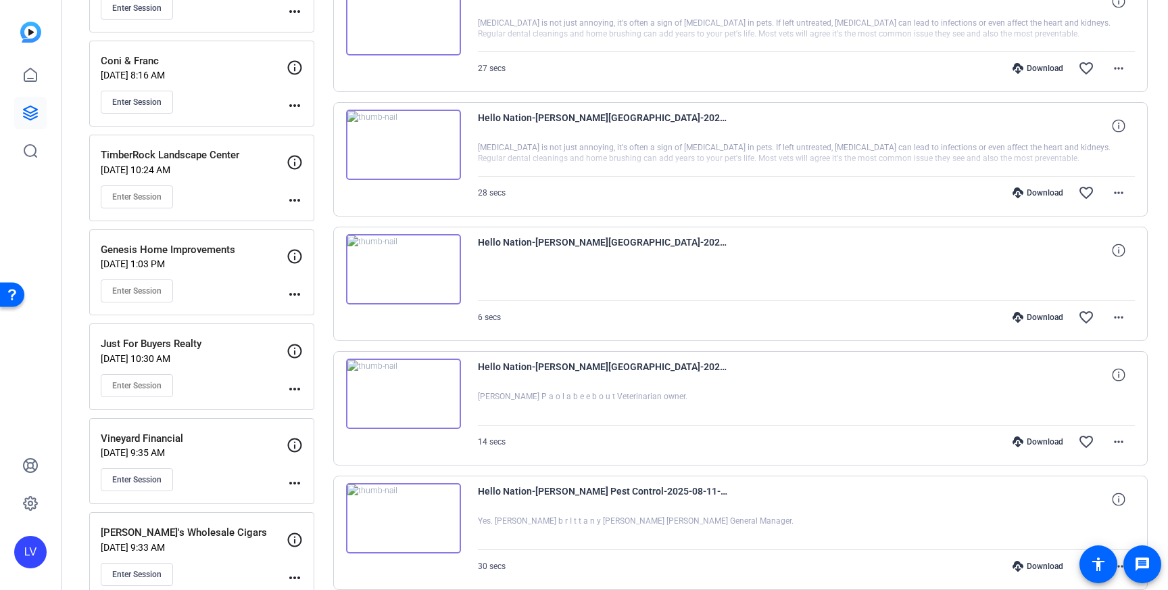
click at [1135, 441] on div "Hello Nation-[PERSON_NAME][GEOGRAPHIC_DATA]-2025-08-11-11-06-02-107-0 [PERSON_N…" at bounding box center [740, 408] width 815 height 114
click at [1125, 440] on mat-icon "more_horiz" at bounding box center [1119, 441] width 16 height 16
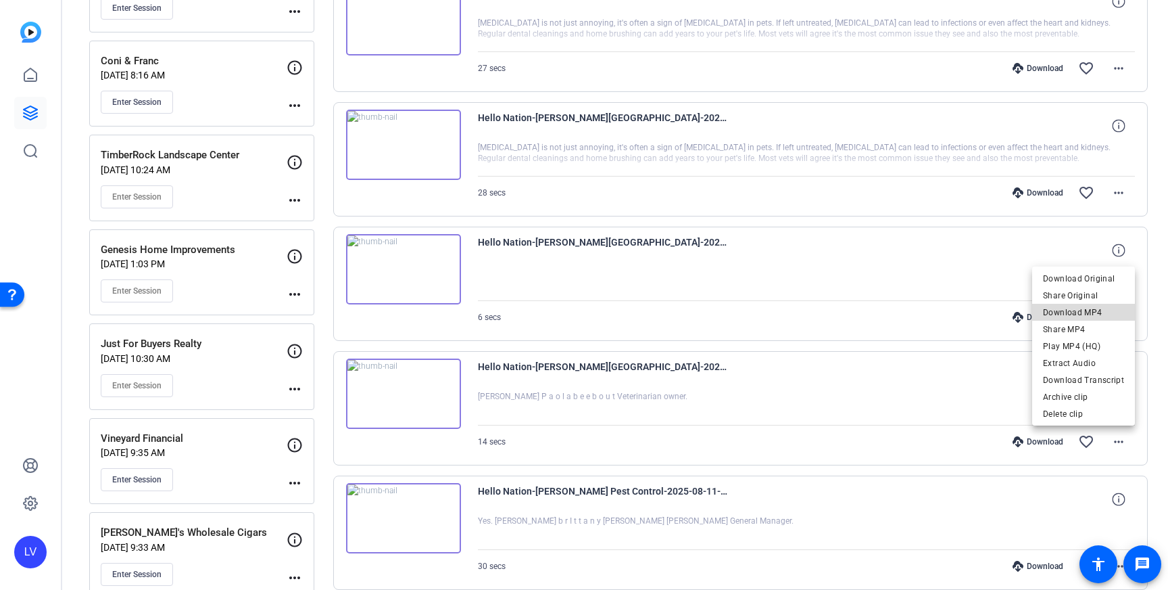
click at [1105, 317] on span "Download MP4" at bounding box center [1083, 312] width 81 height 16
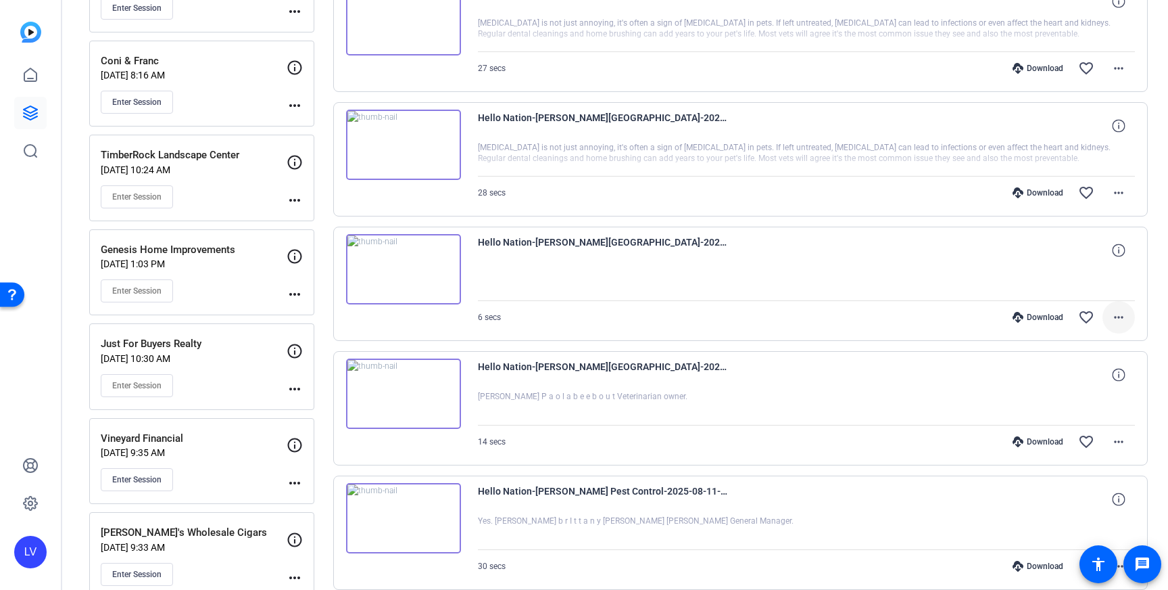
click at [1117, 310] on mat-icon "more_horiz" at bounding box center [1119, 317] width 16 height 16
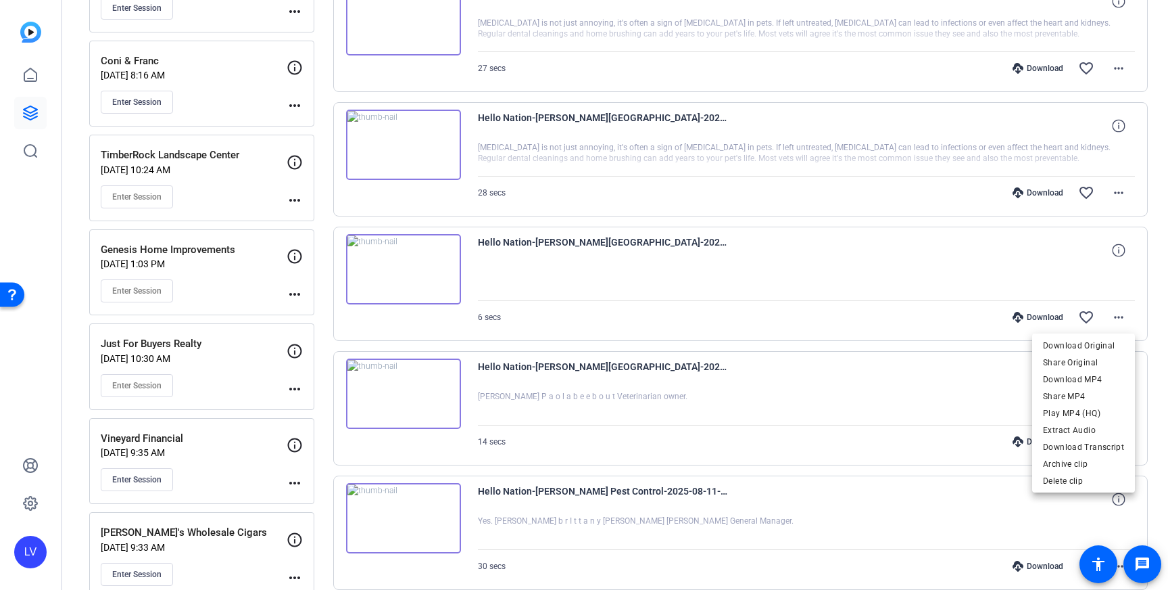
click at [1097, 379] on span "Download MP4" at bounding box center [1083, 379] width 81 height 16
